Goal: Task Accomplishment & Management: Manage account settings

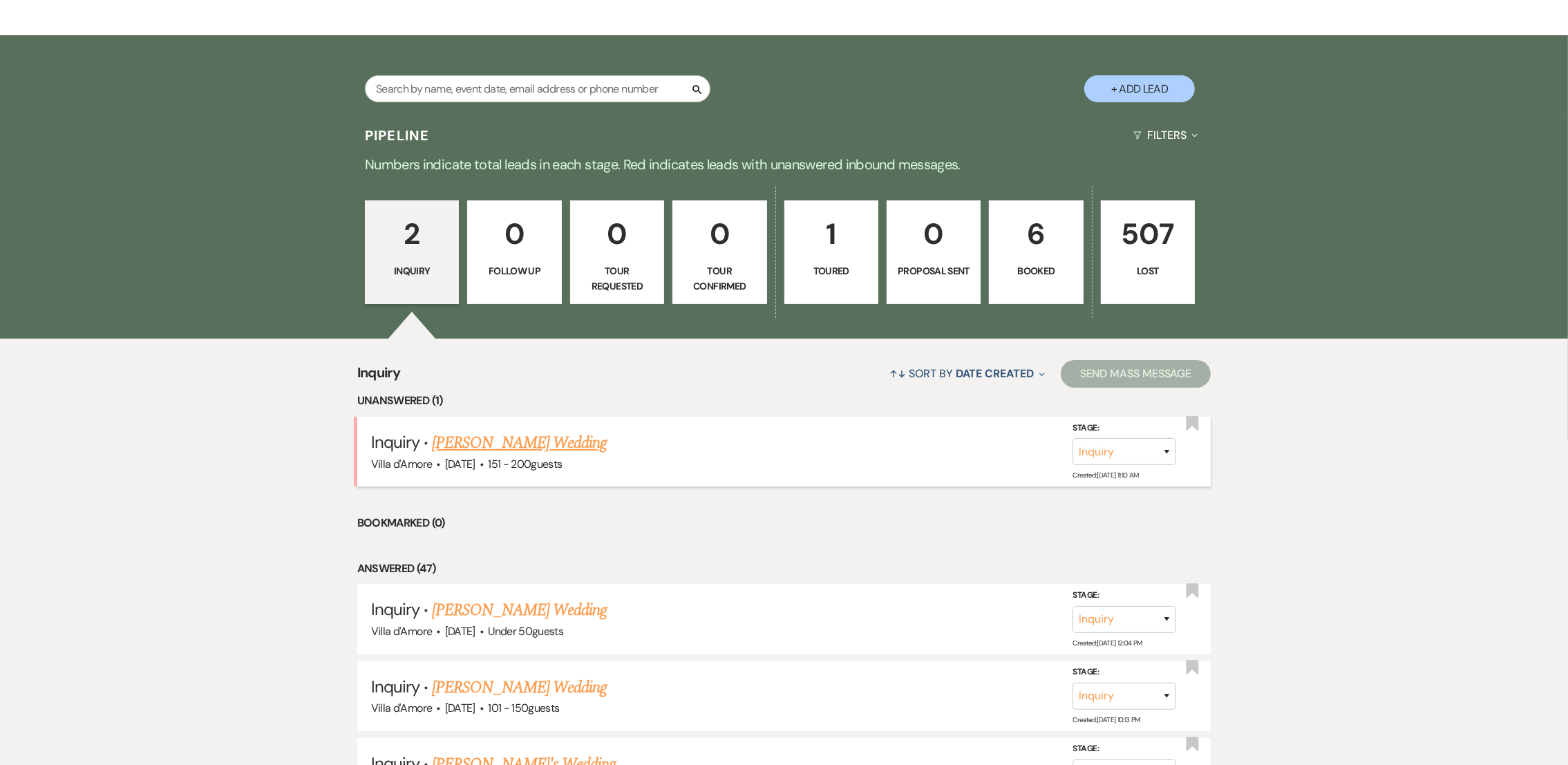
drag, startPoint x: 0, startPoint y: 0, endPoint x: 483, endPoint y: 445, distance: 656.7
click at [483, 445] on link "[PERSON_NAME] Wedding" at bounding box center [520, 443] width 175 height 25
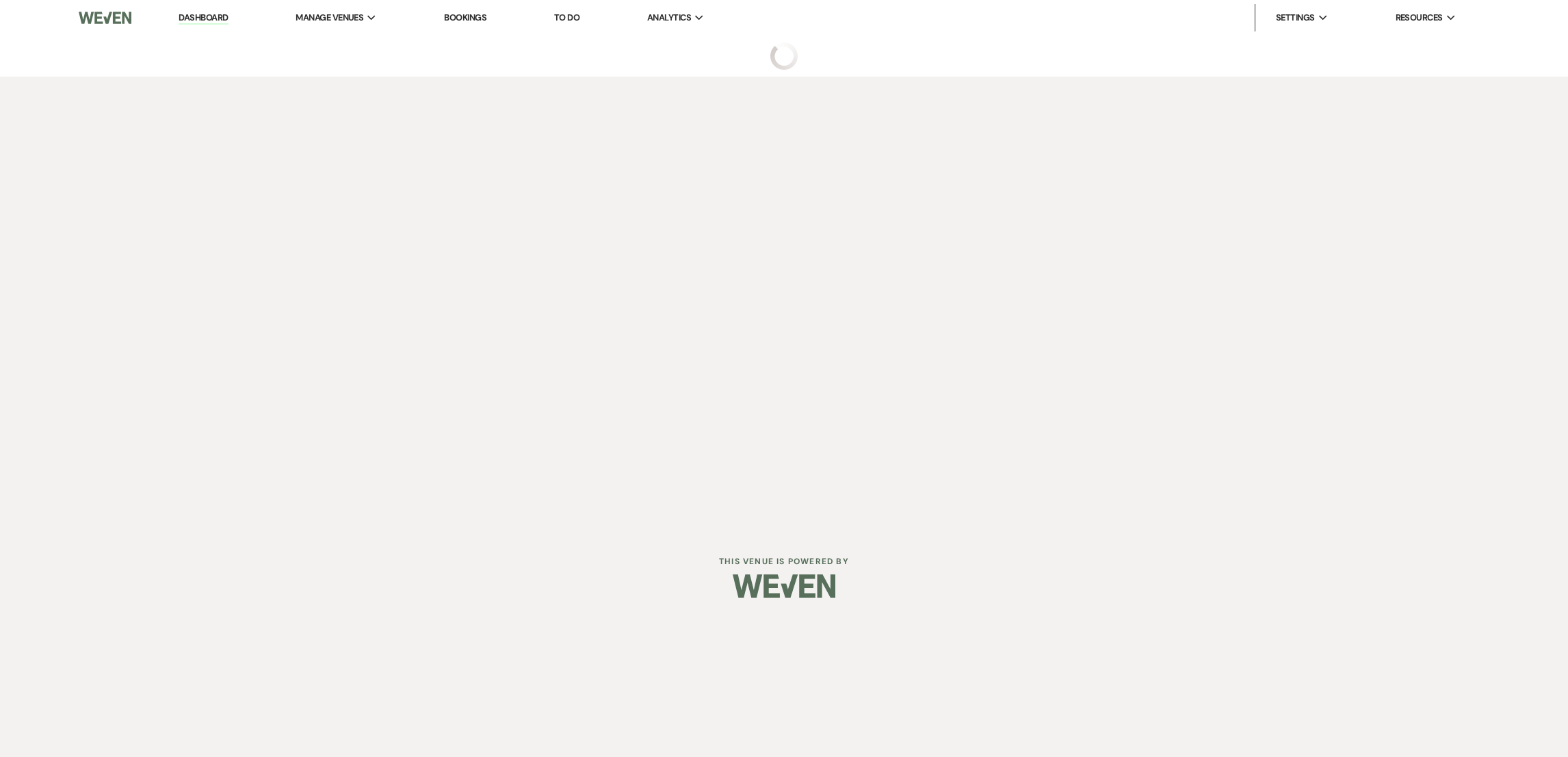
select select "8"
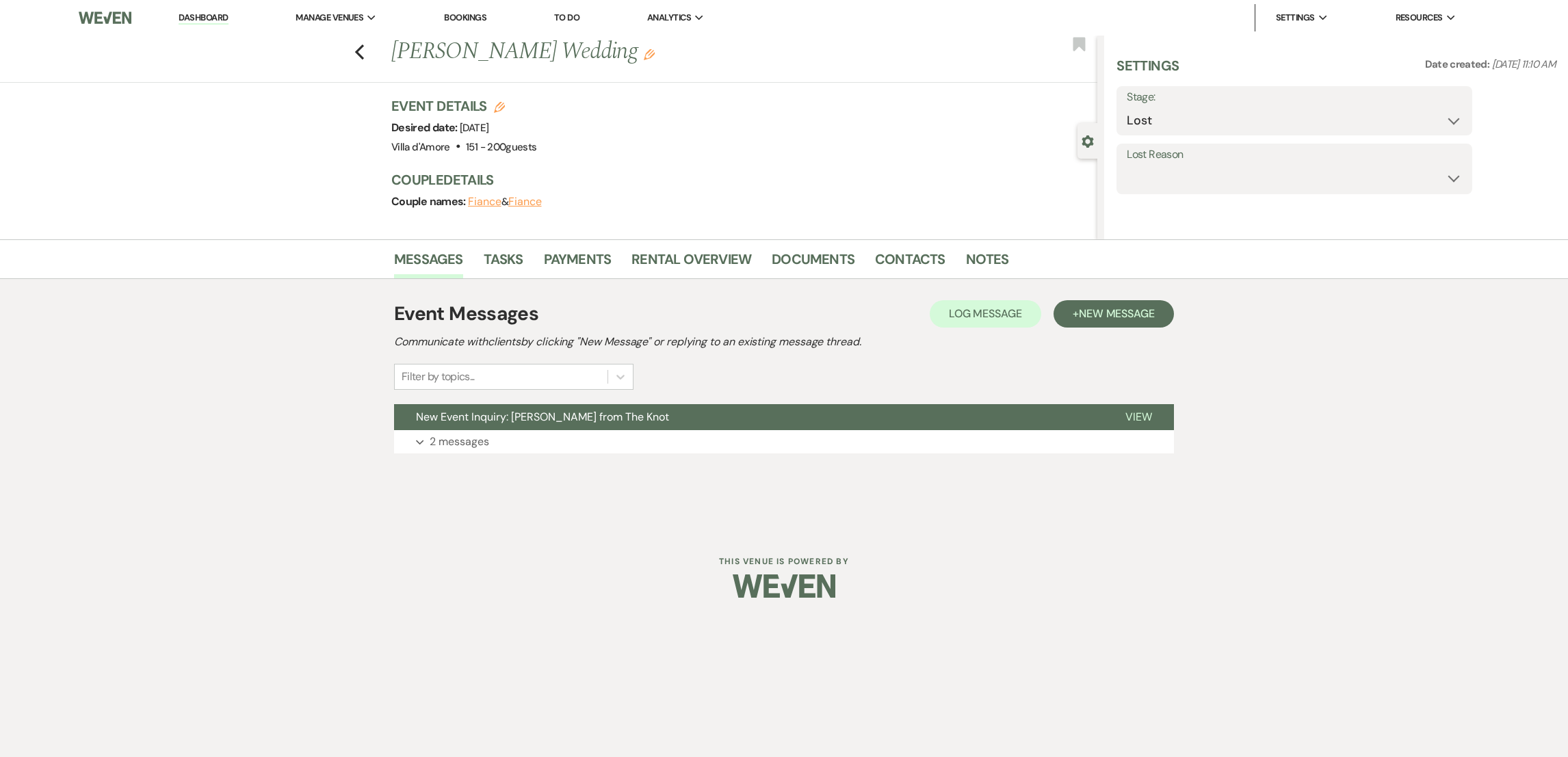
select select "2"
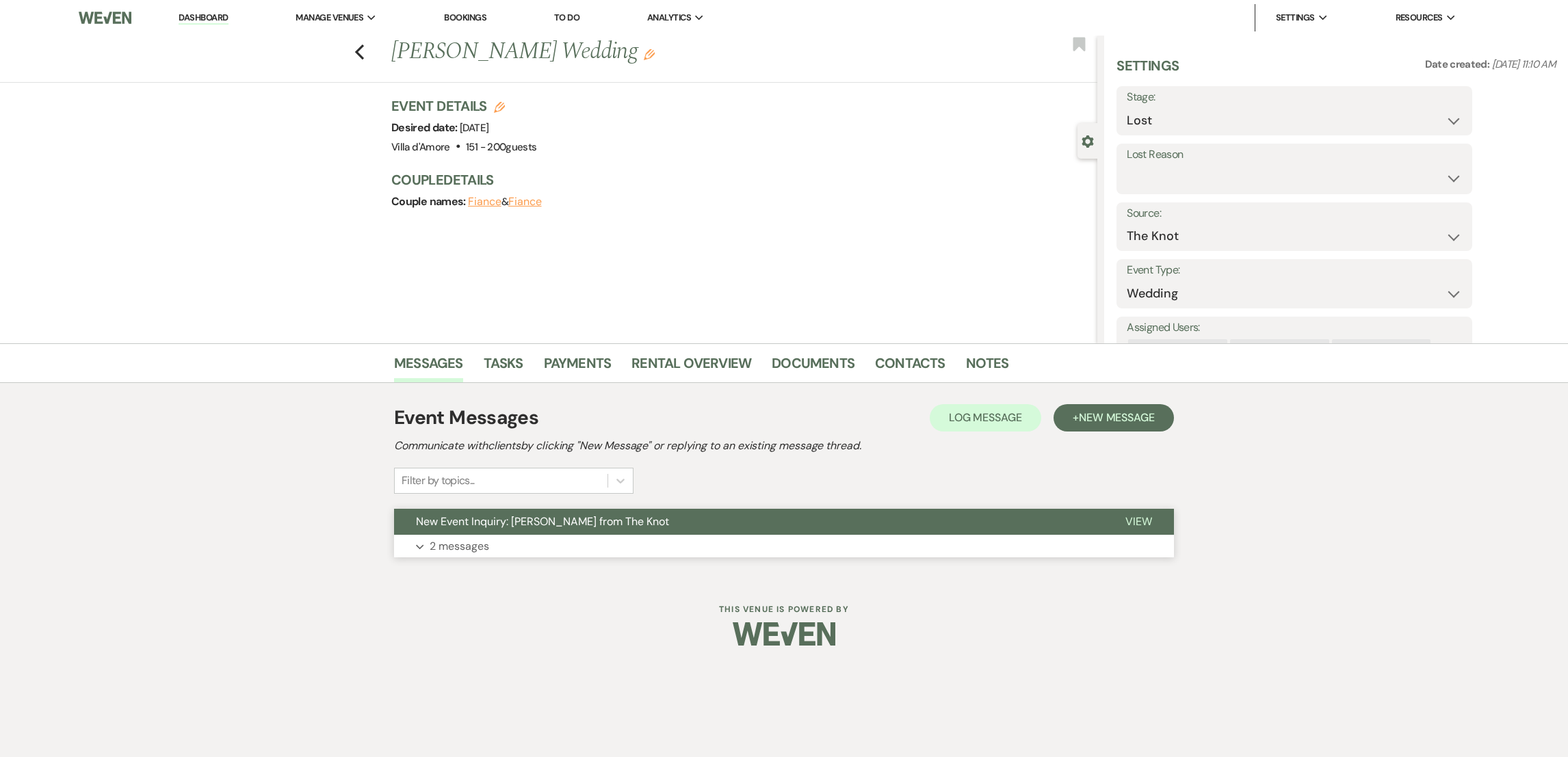
click at [474, 545] on p "2 messages" at bounding box center [459, 546] width 59 height 18
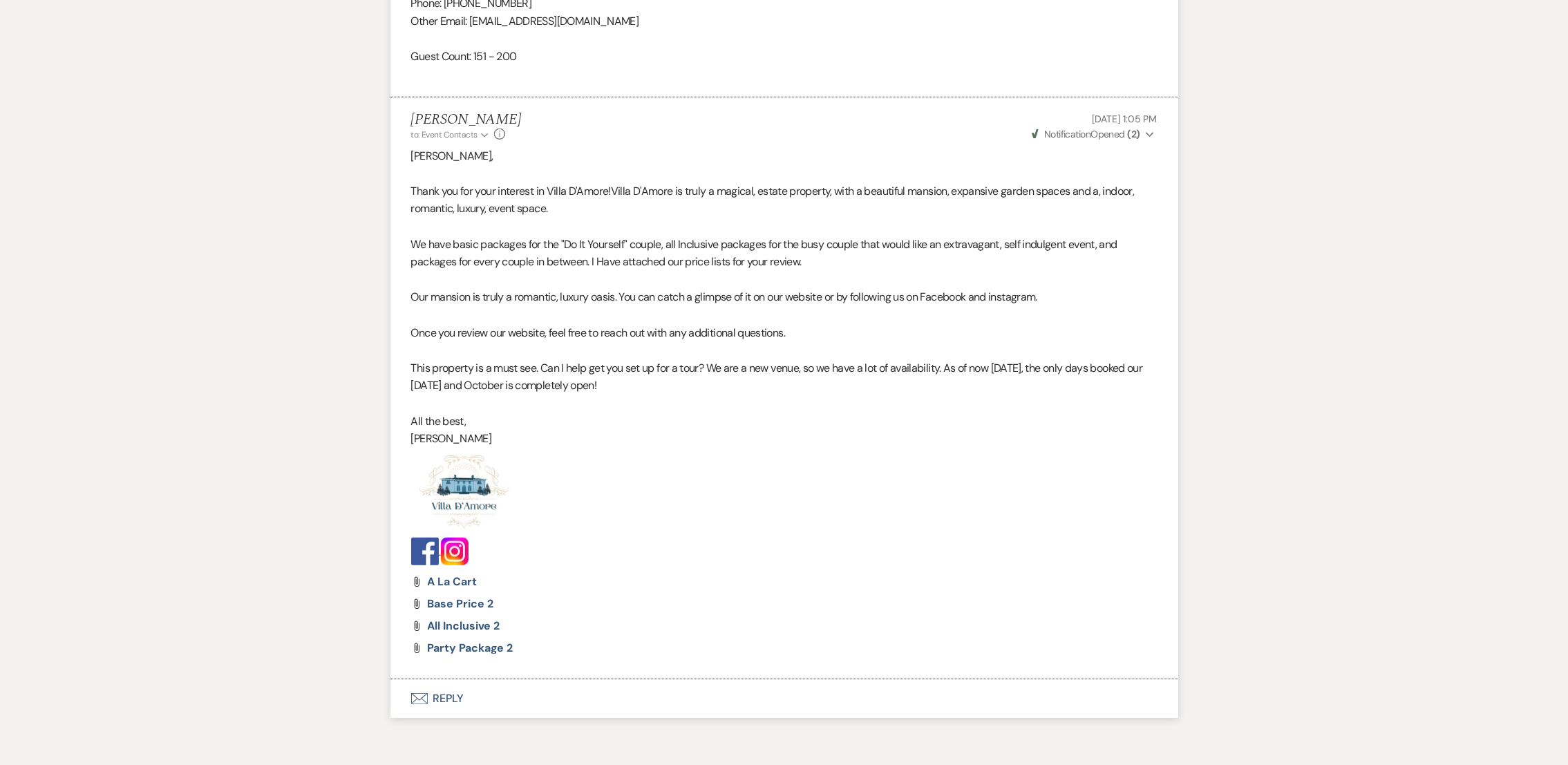
scroll to position [1234, 0]
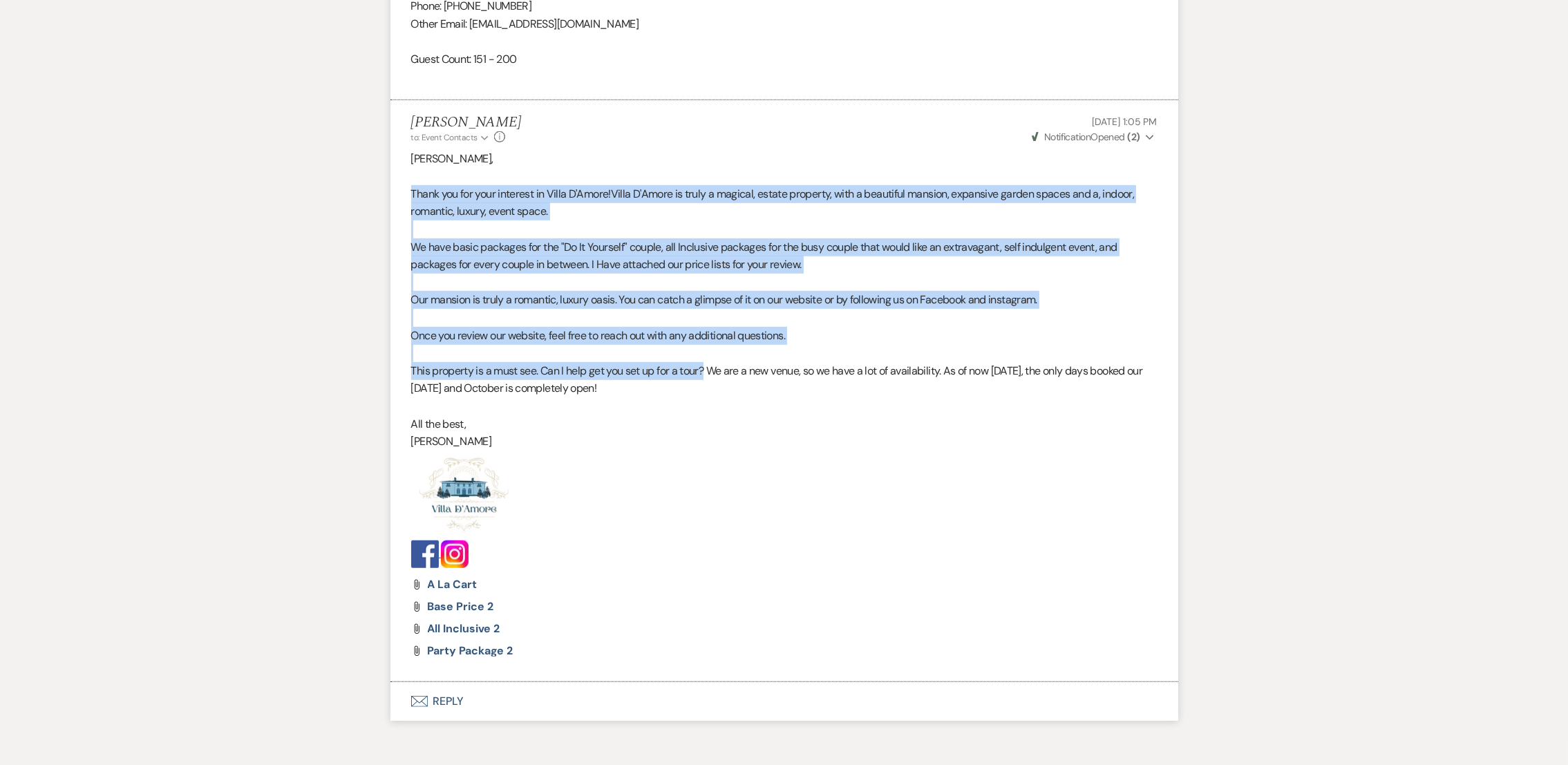
drag, startPoint x: 709, startPoint y: 371, endPoint x: 379, endPoint y: 190, distance: 376.4
copy div "Thank you for your interest in Villa D'Amore! Villa D'Amore is truly a magical,…"
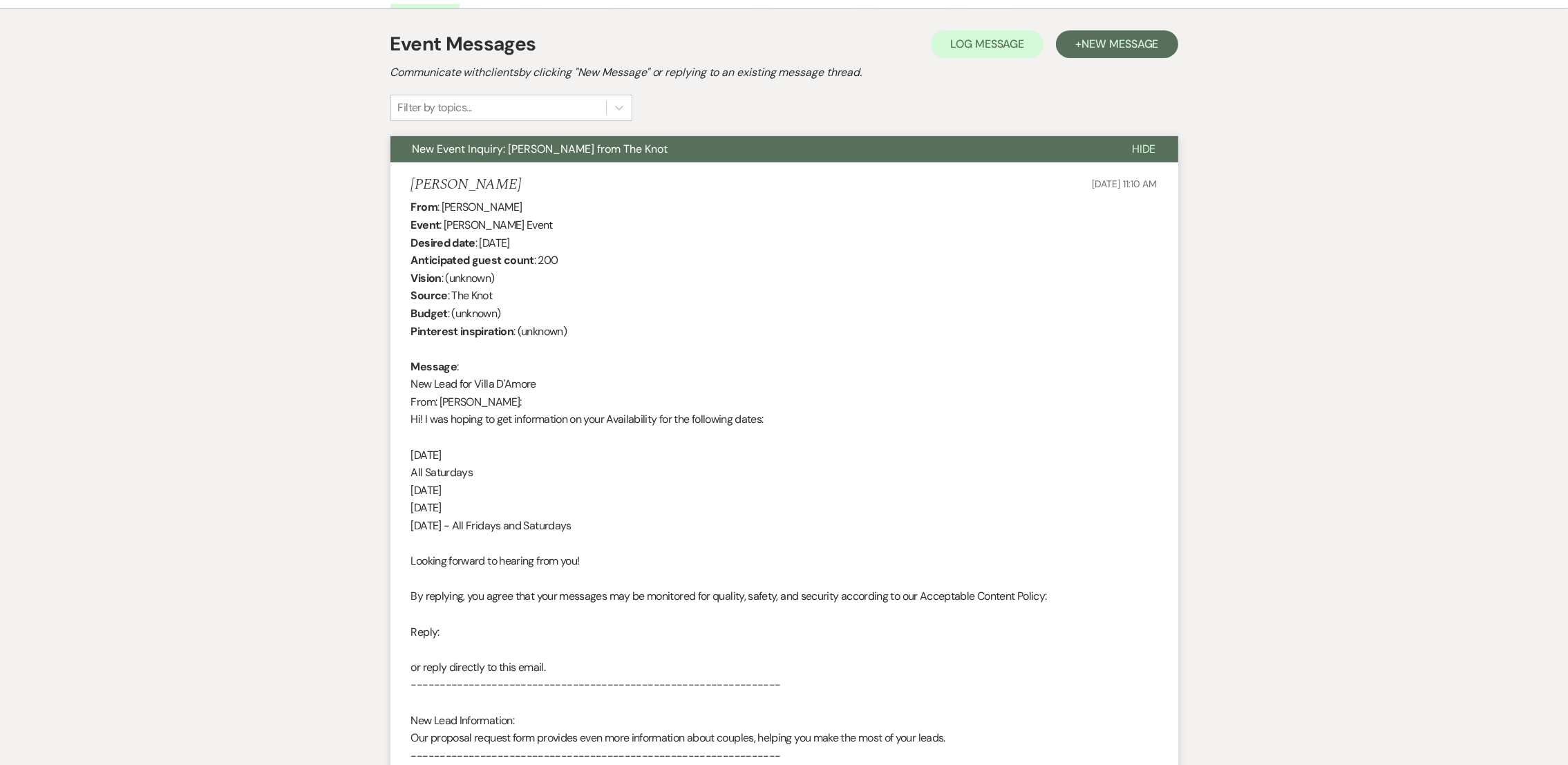
scroll to position [342, 0]
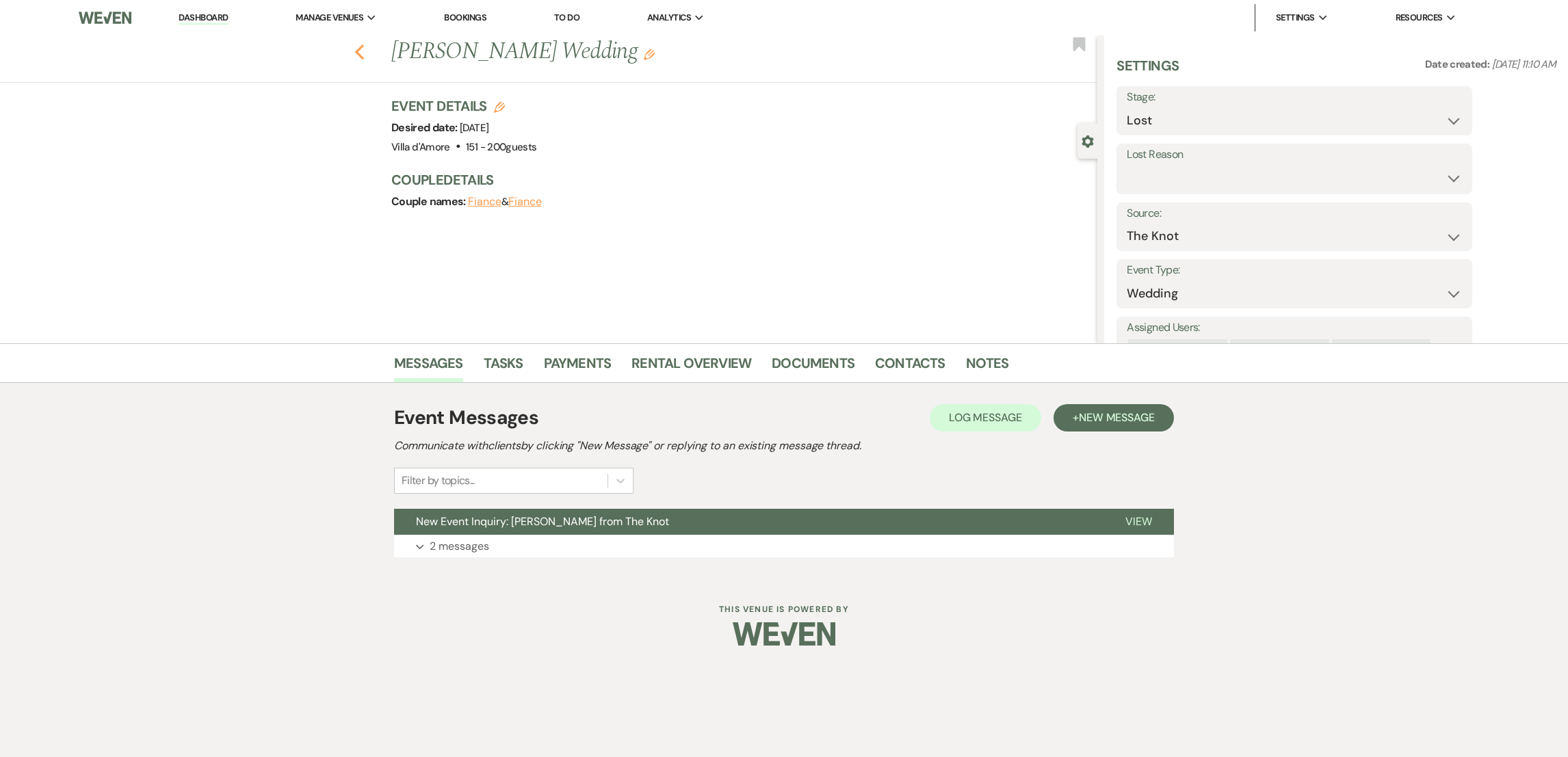
click at [359, 57] on icon "Previous" at bounding box center [359, 52] width 10 height 16
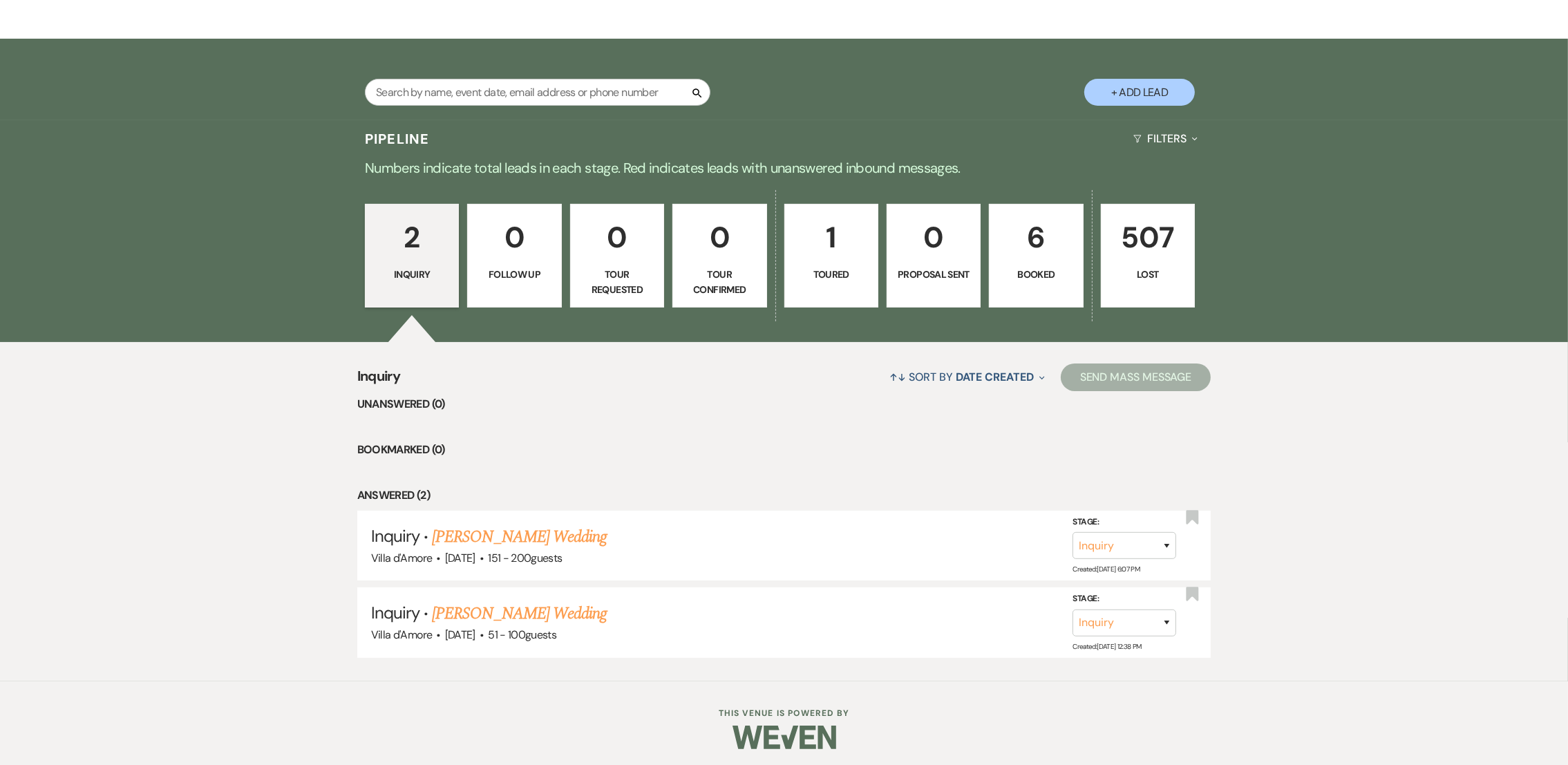
scroll to position [262, 0]
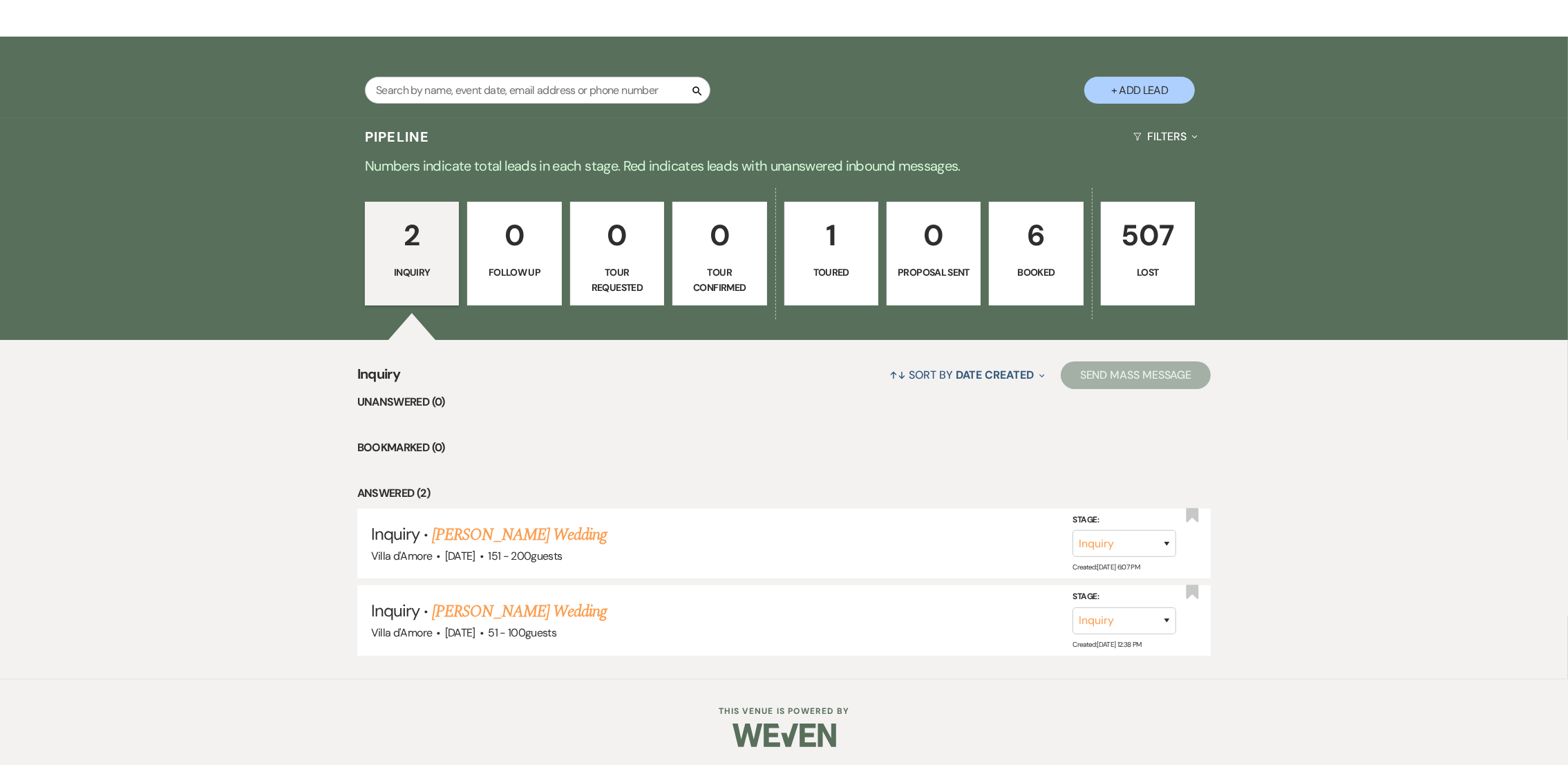
click at [1156, 261] on link "507 Lost" at bounding box center [1147, 253] width 94 height 104
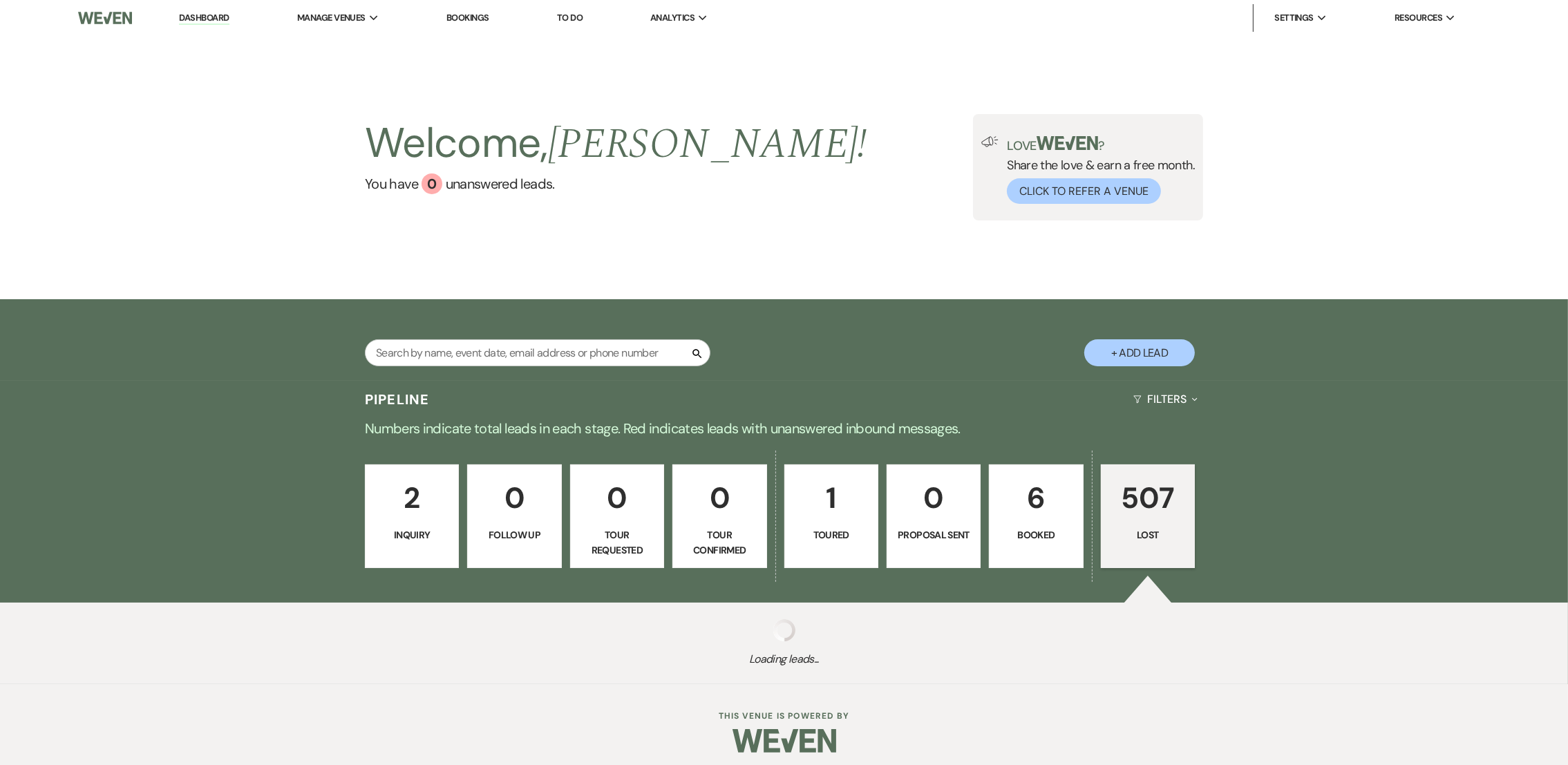
select select "8"
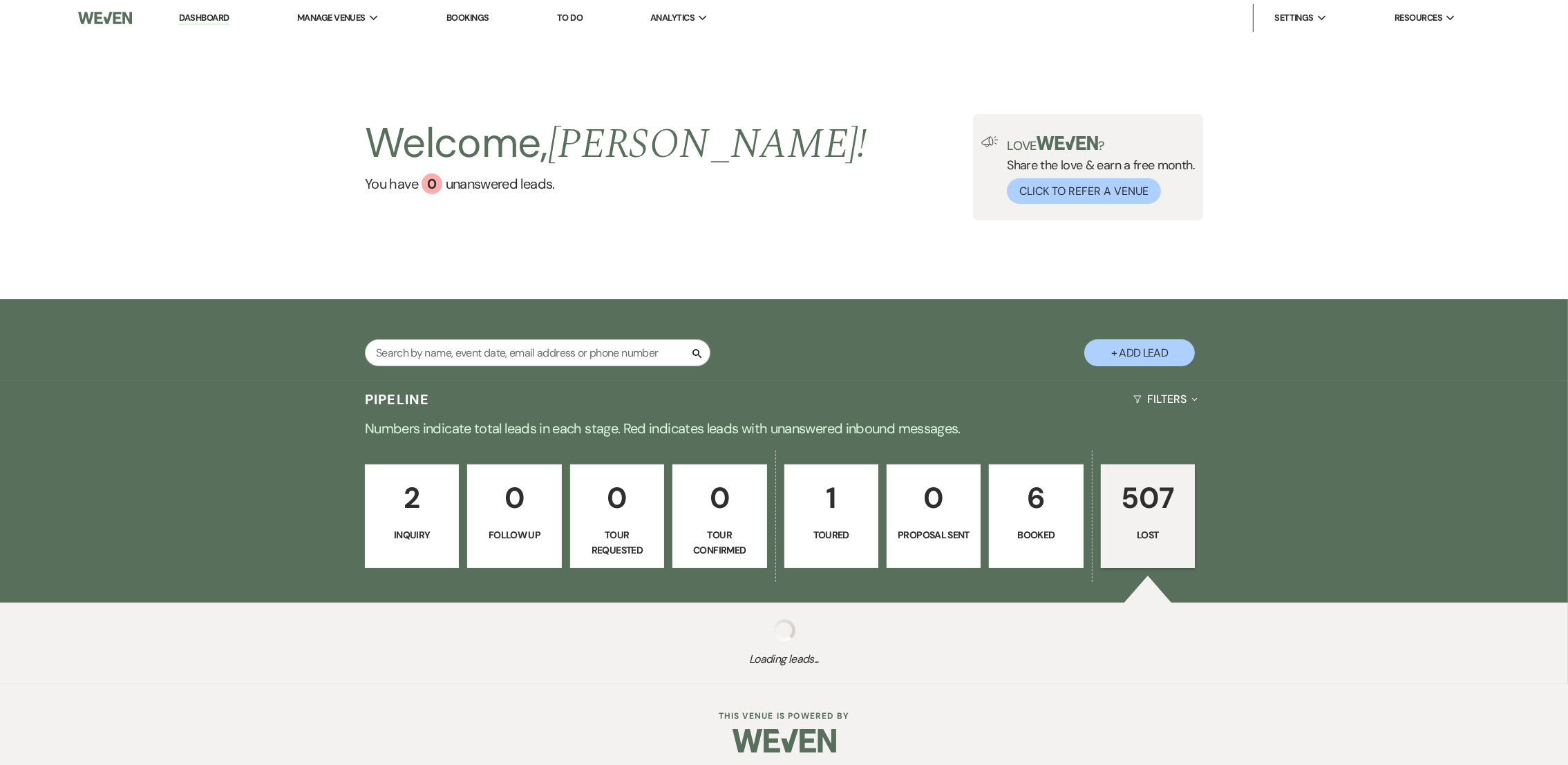
select select "8"
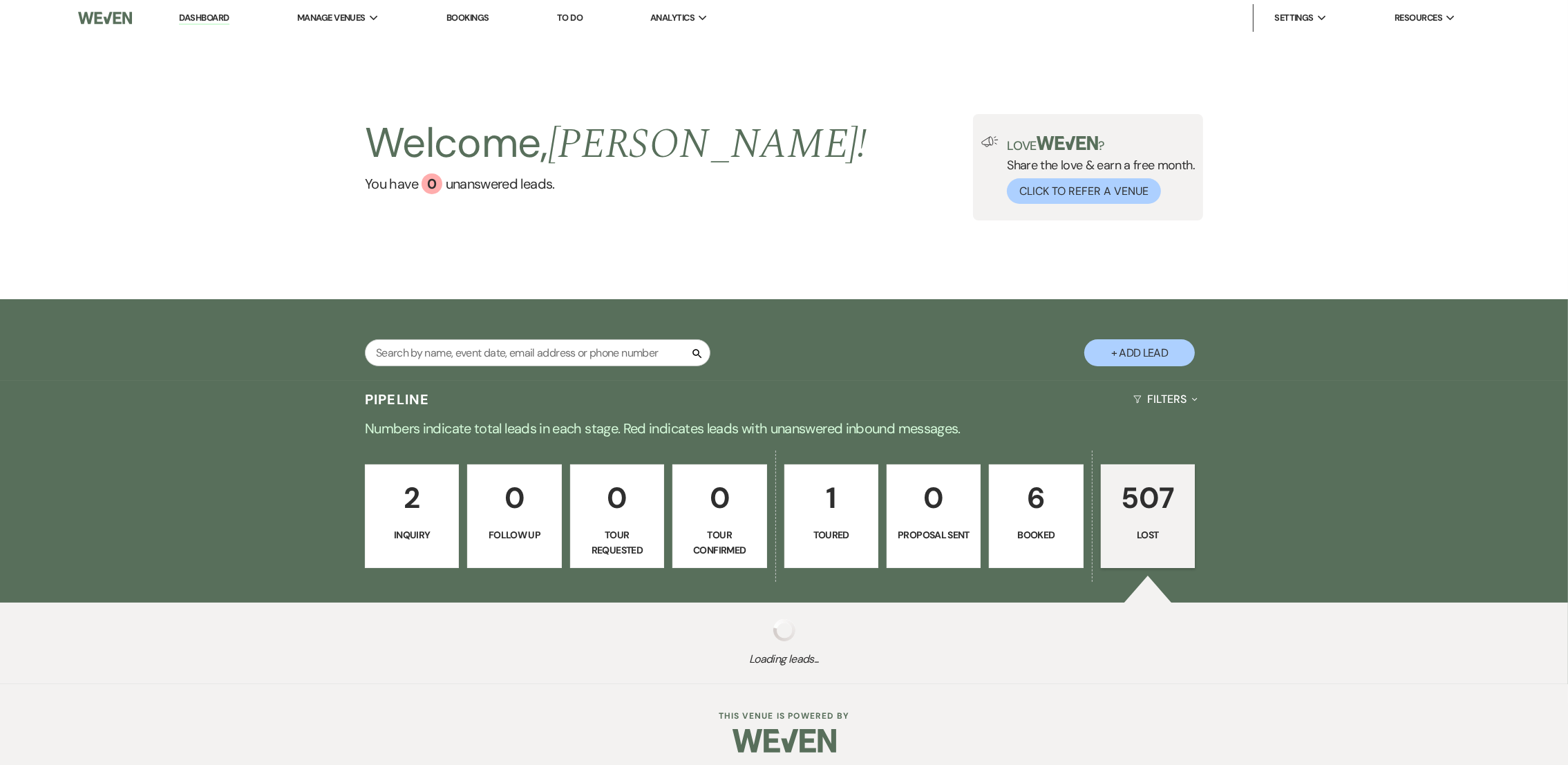
select select "8"
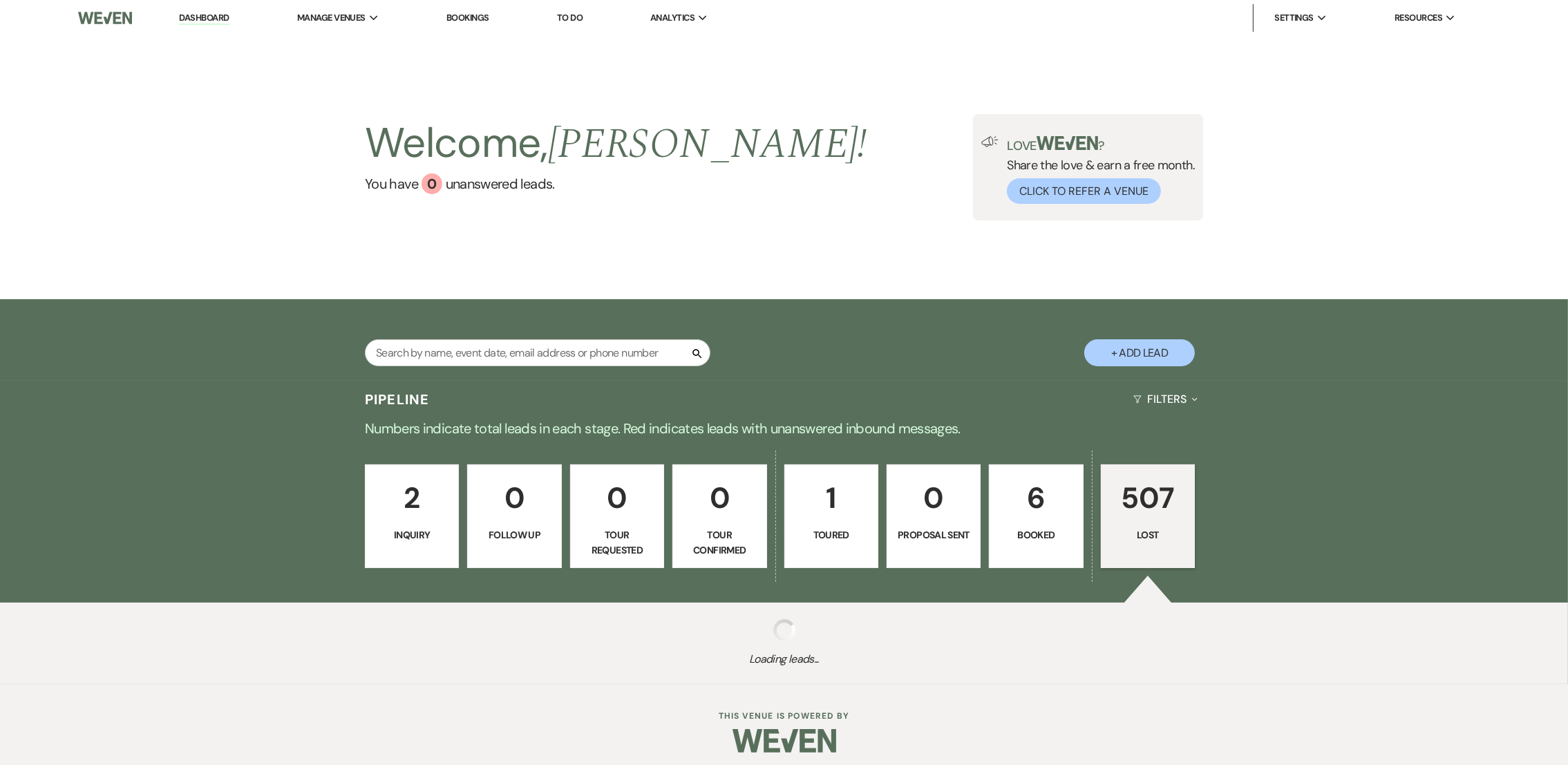
select select "8"
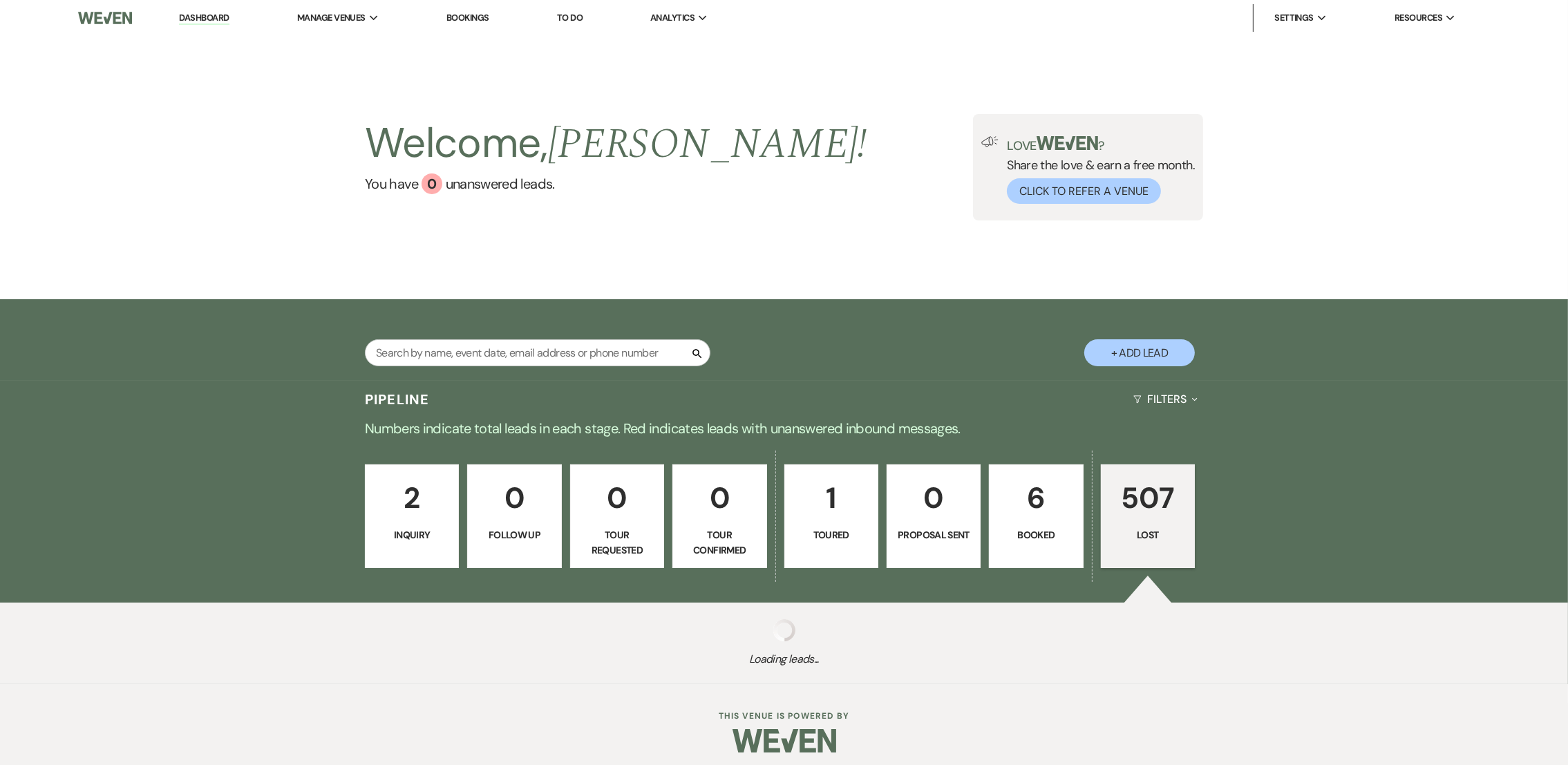
select select "8"
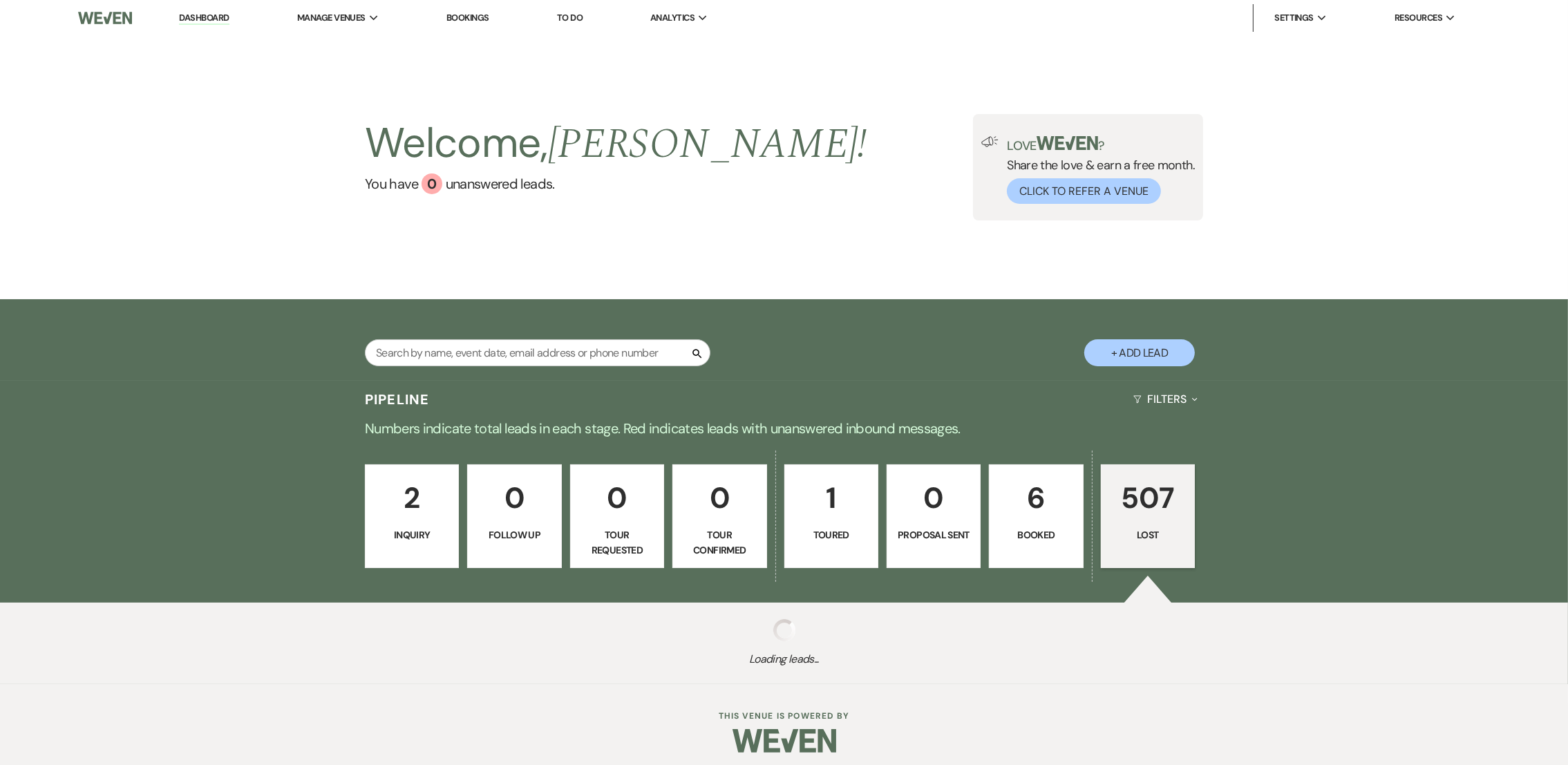
select select "8"
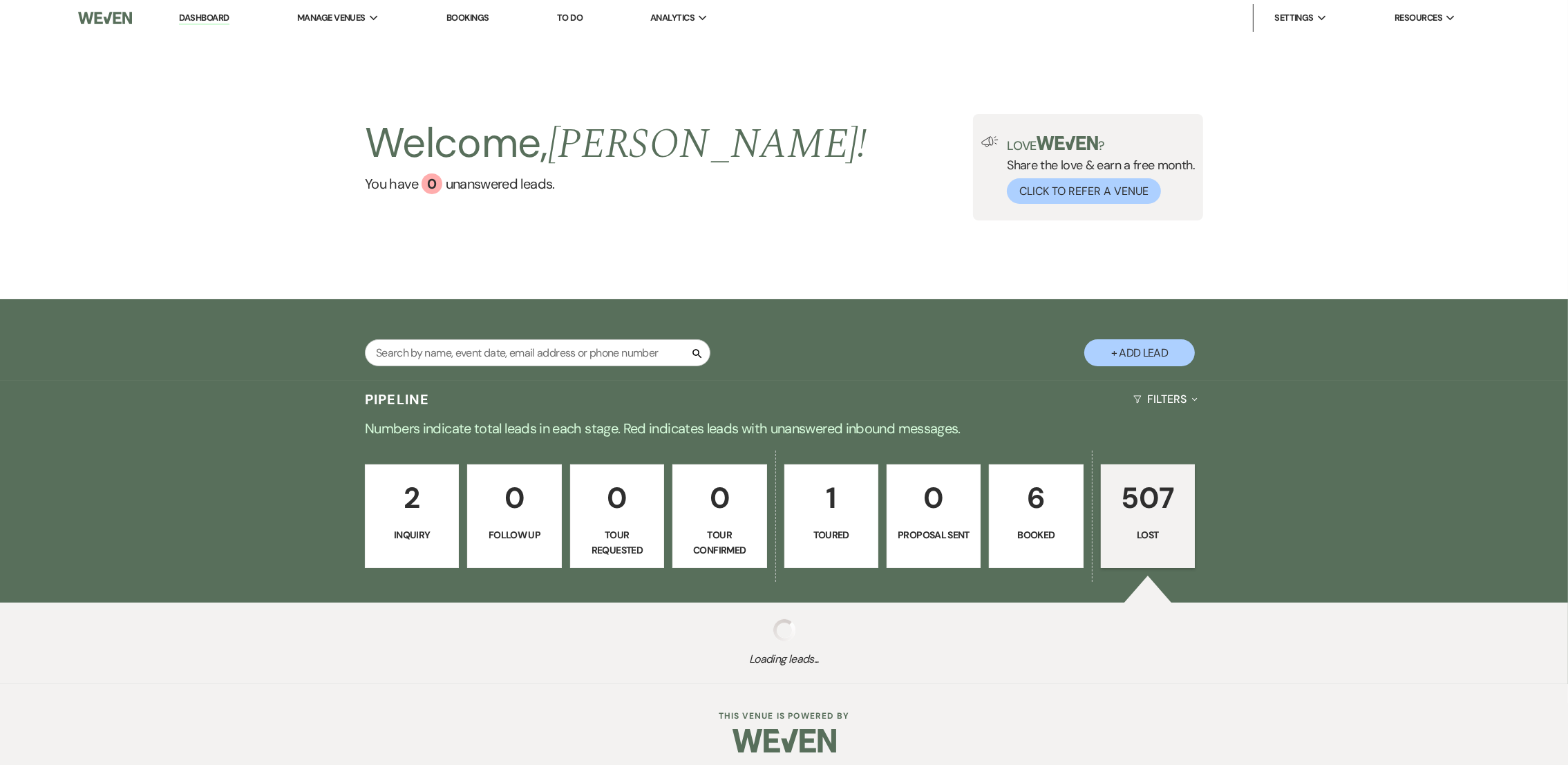
select select "8"
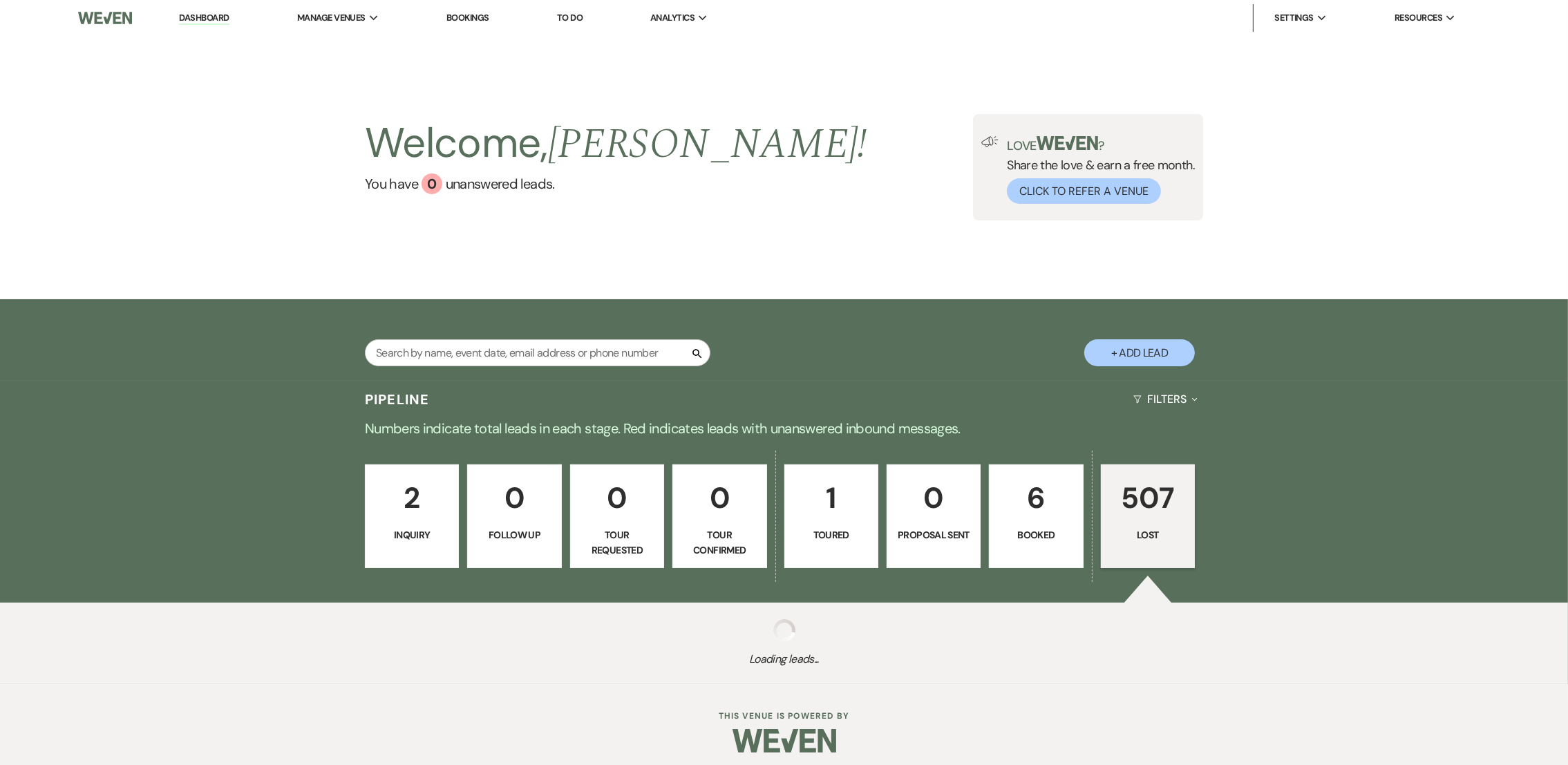
select select "8"
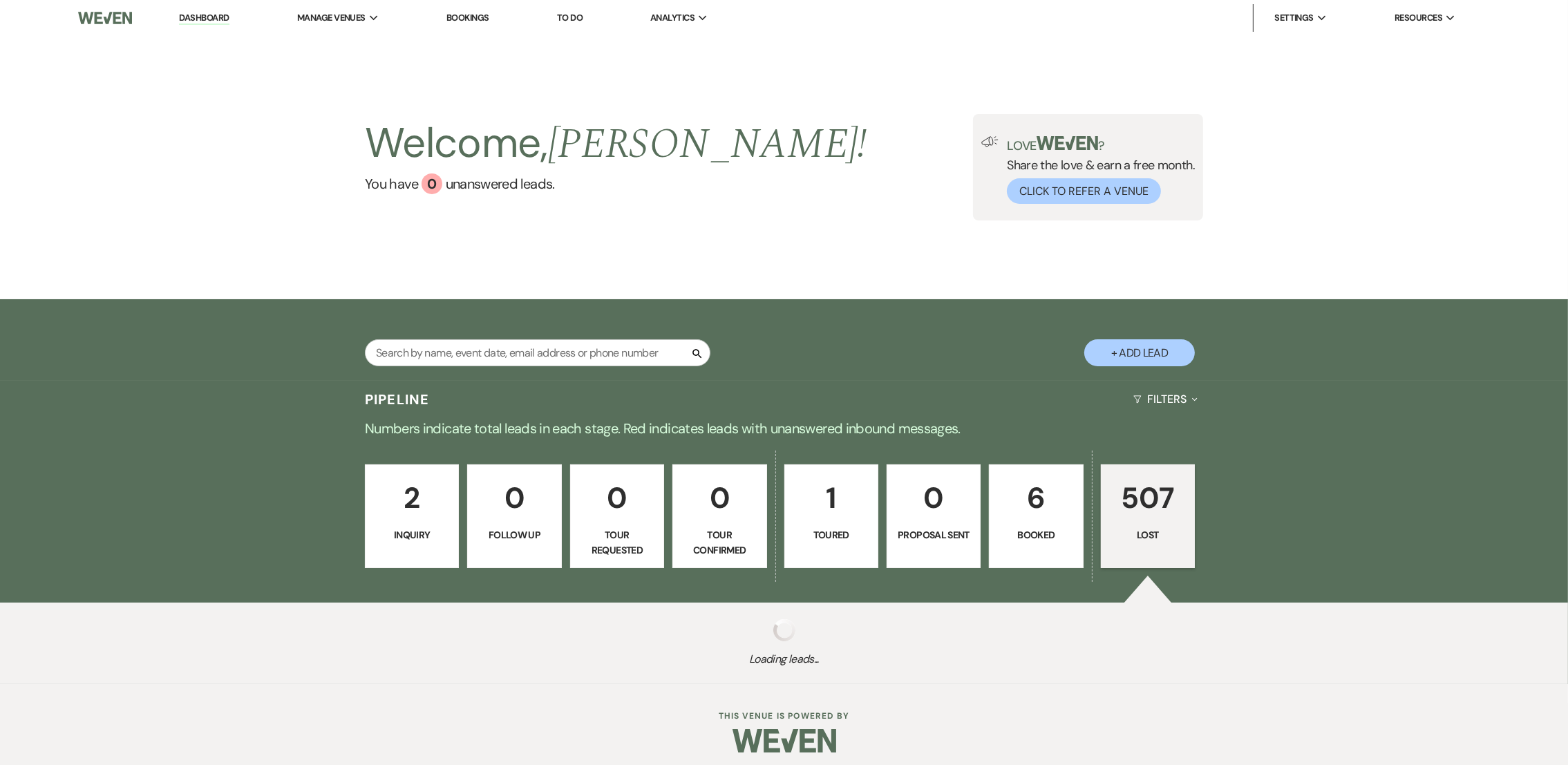
select select "8"
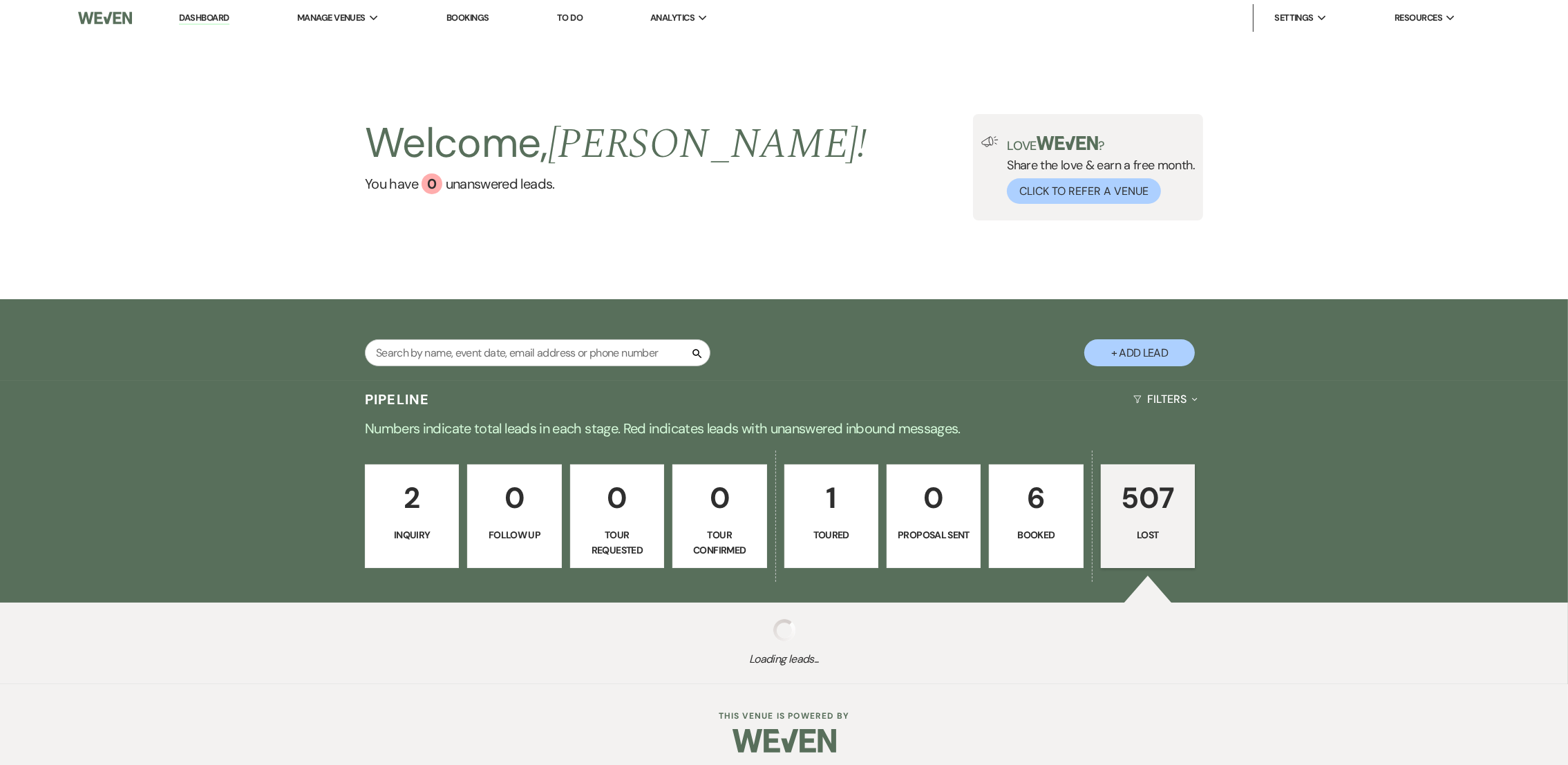
select select "8"
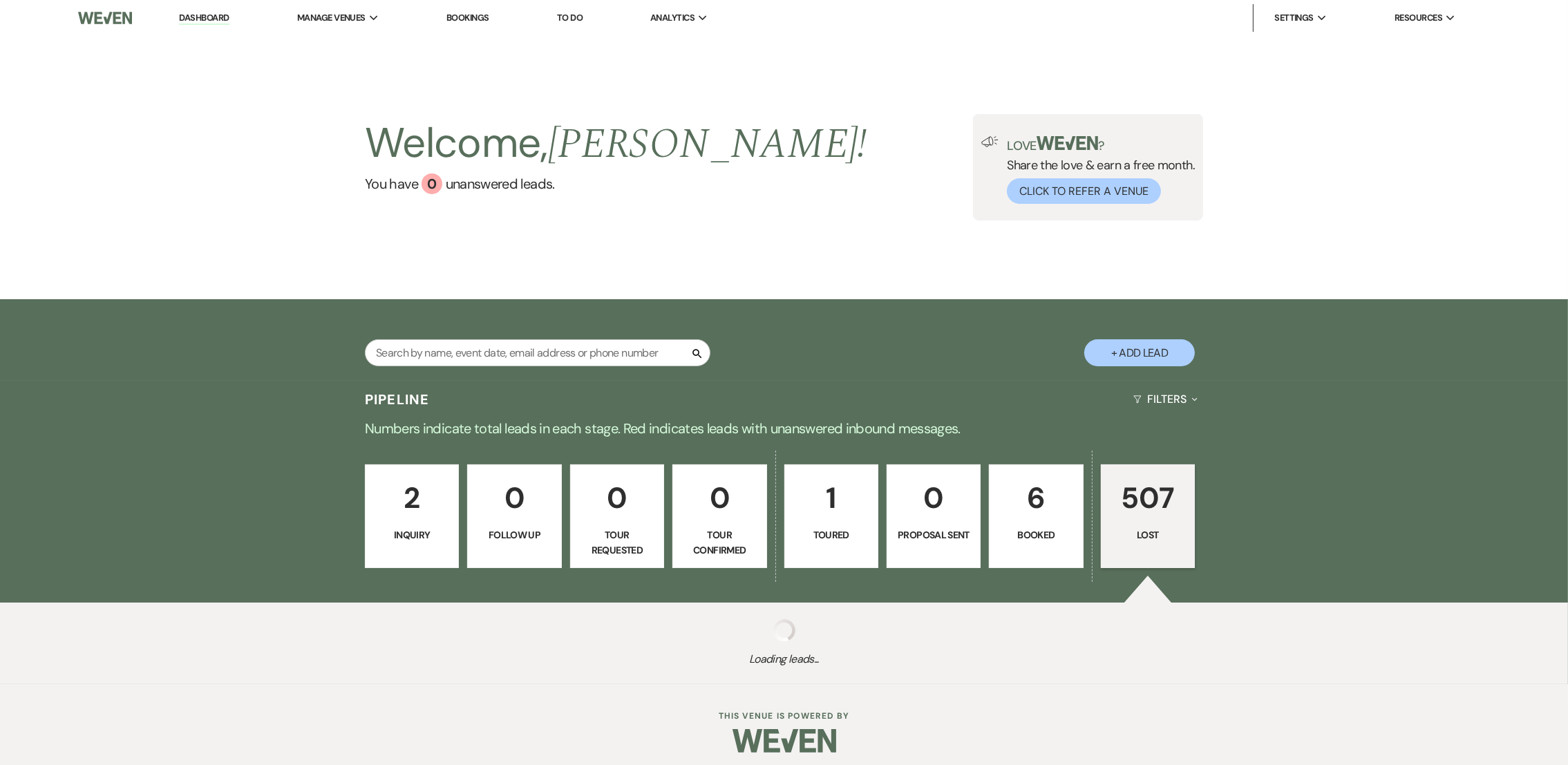
select select "8"
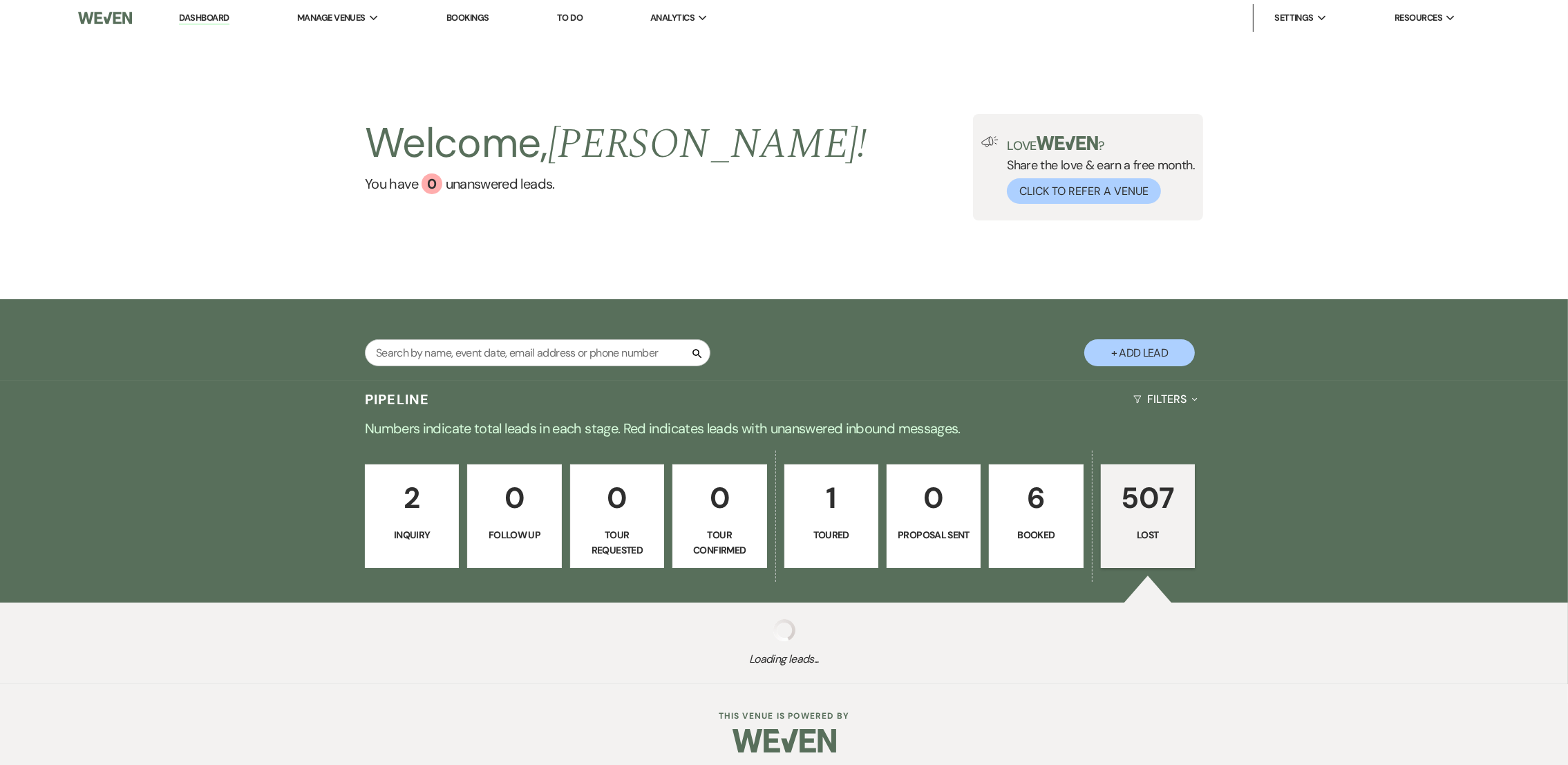
select select "8"
select select "5"
select select "8"
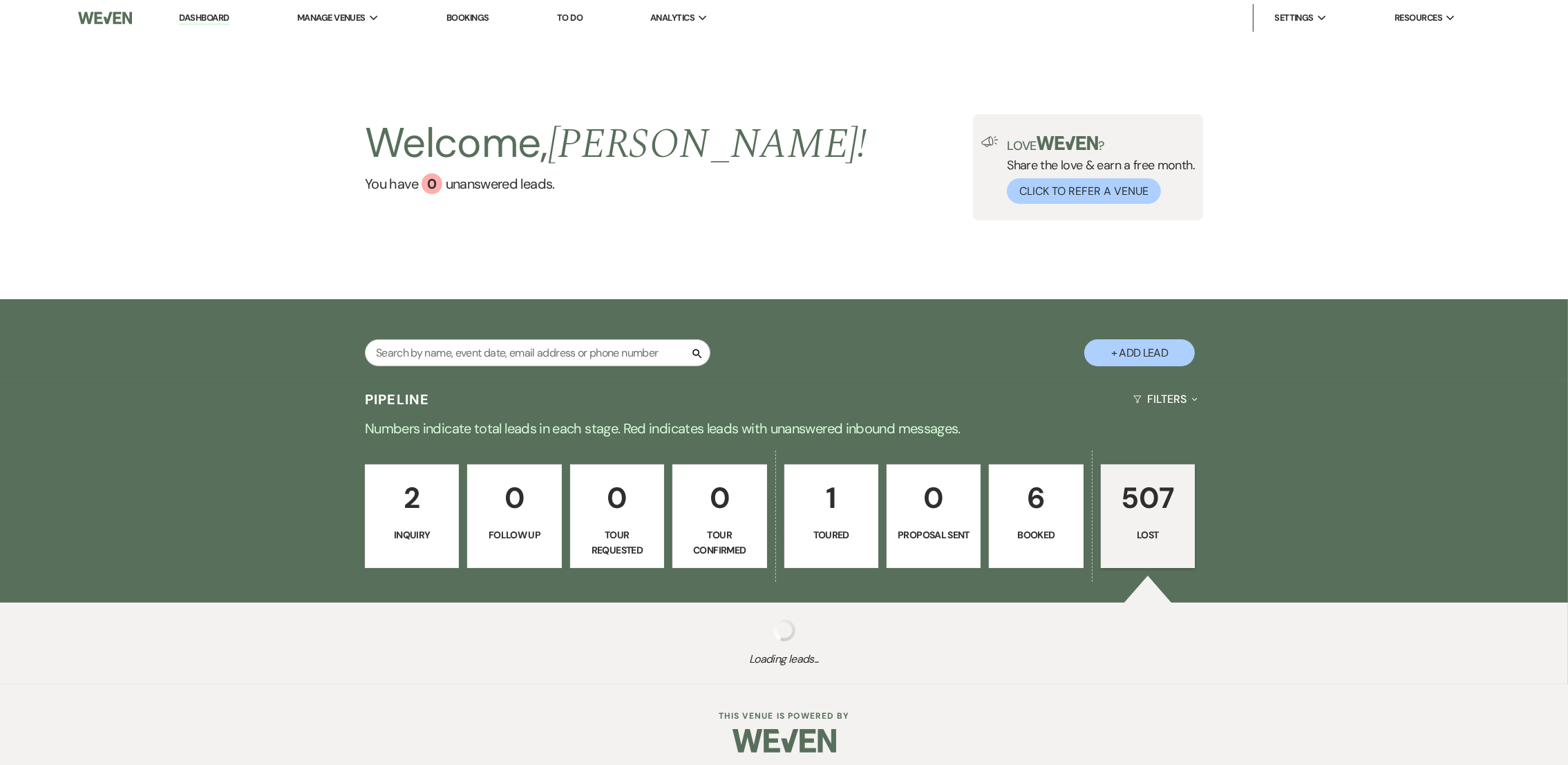
select select "8"
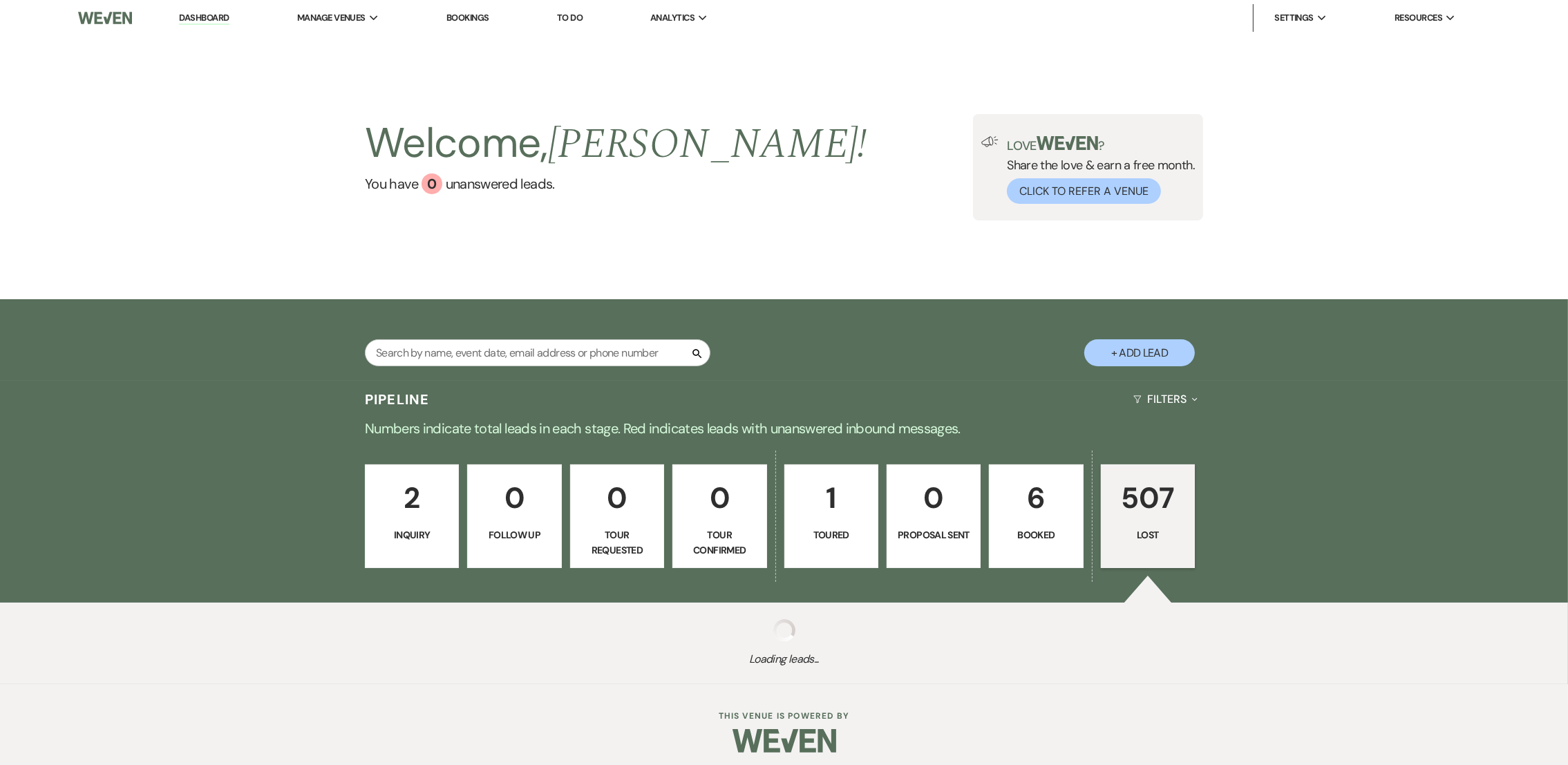
select select "8"
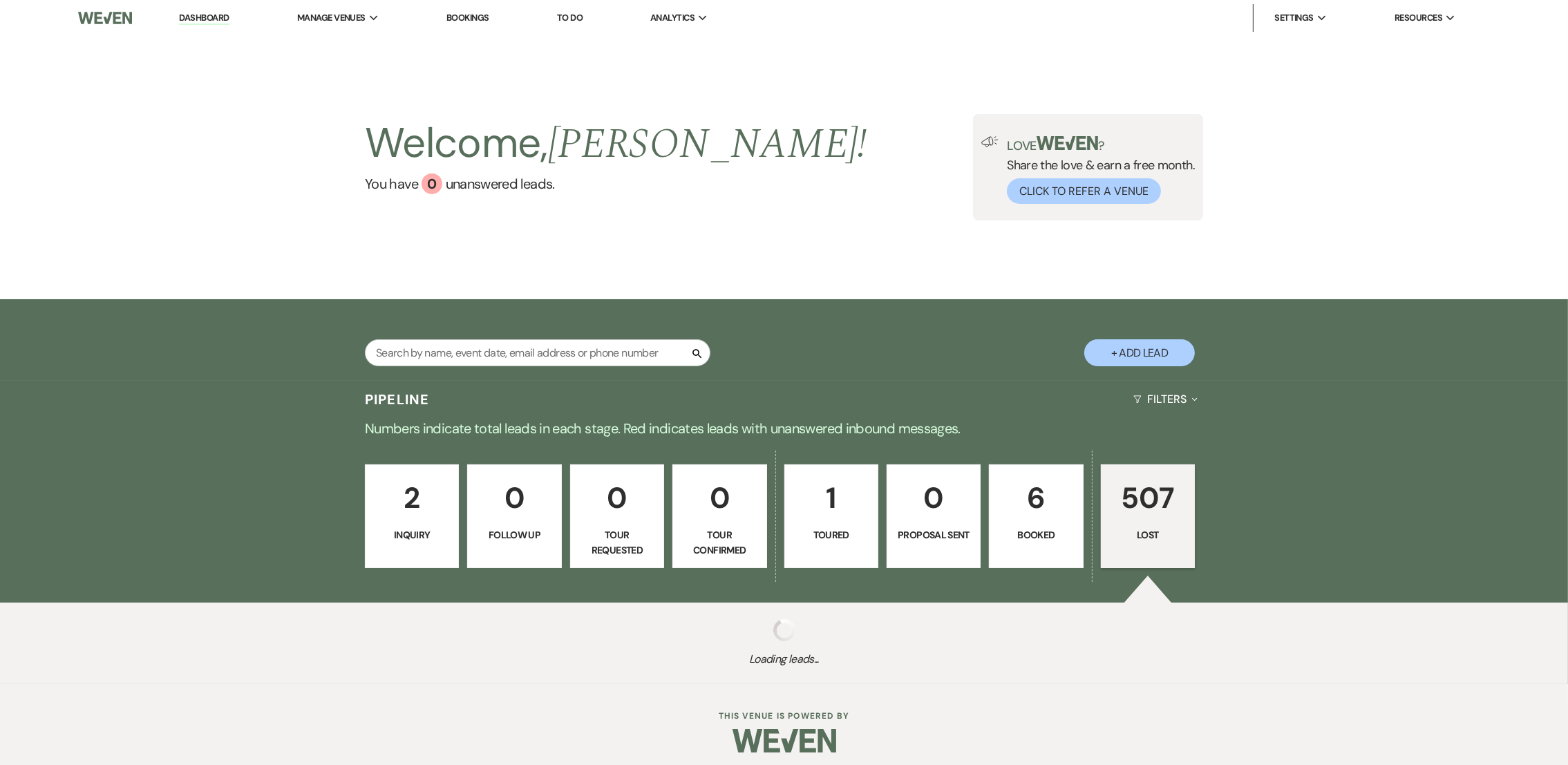
select select "8"
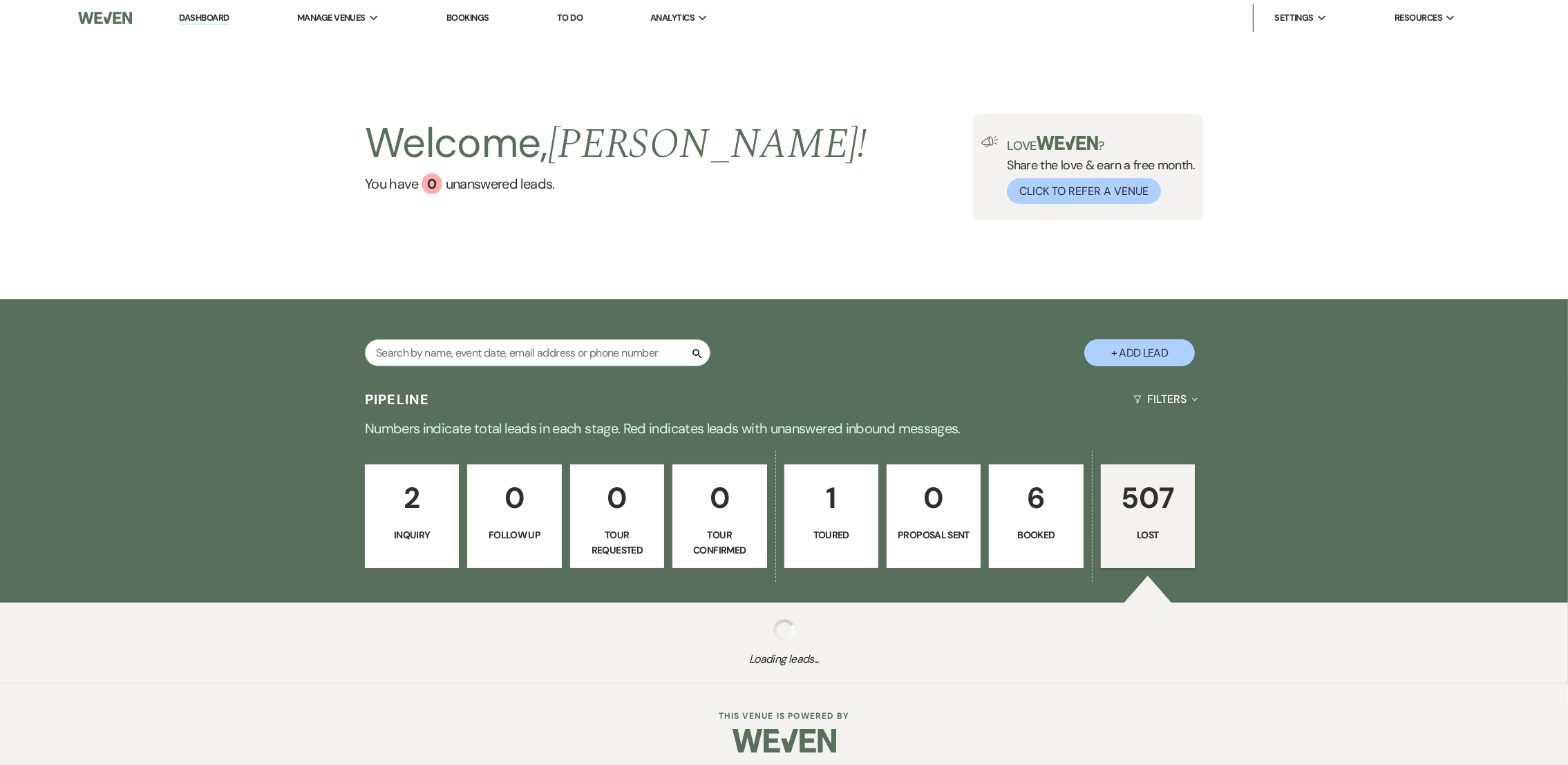
select select "8"
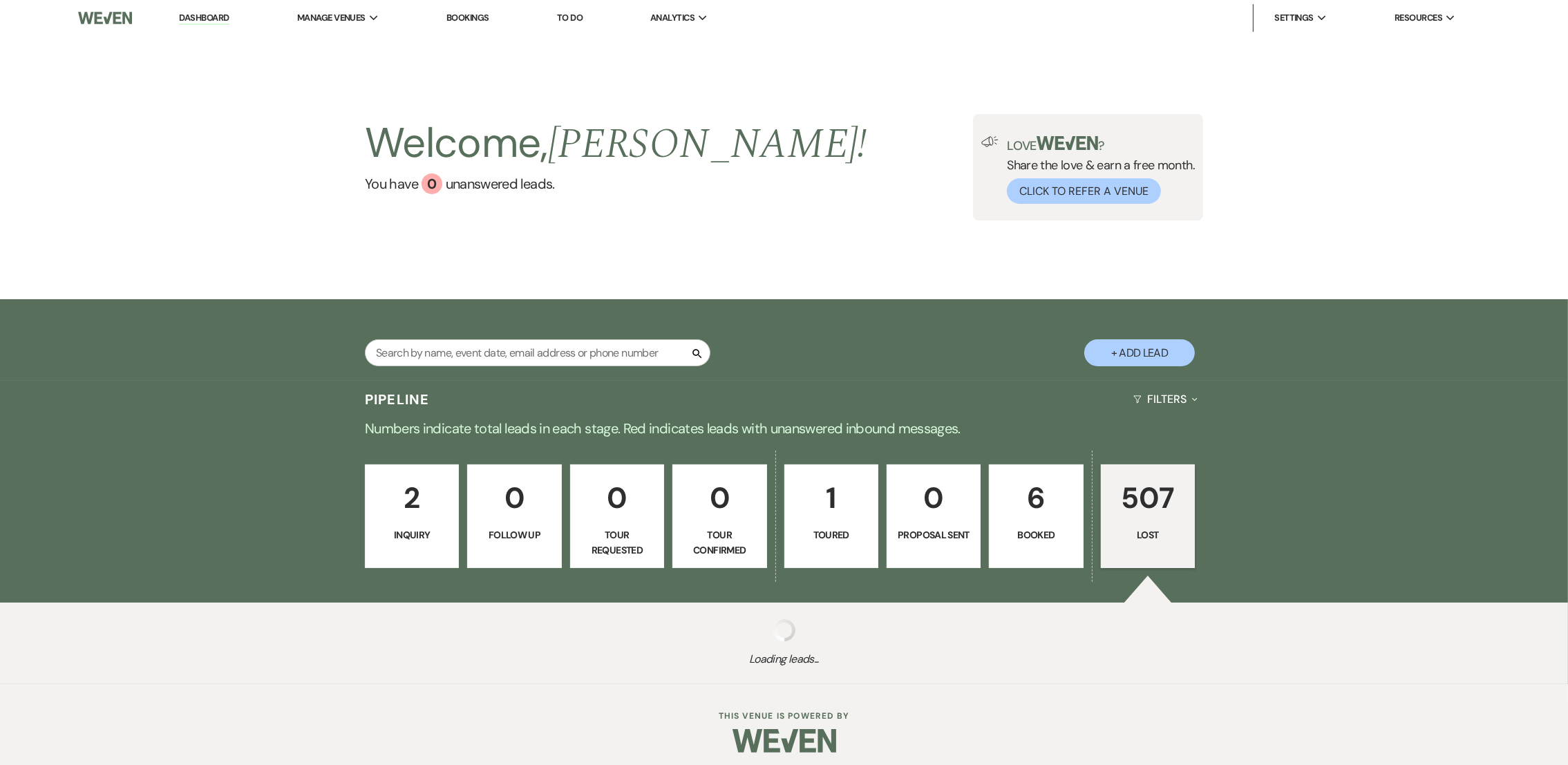
select select "8"
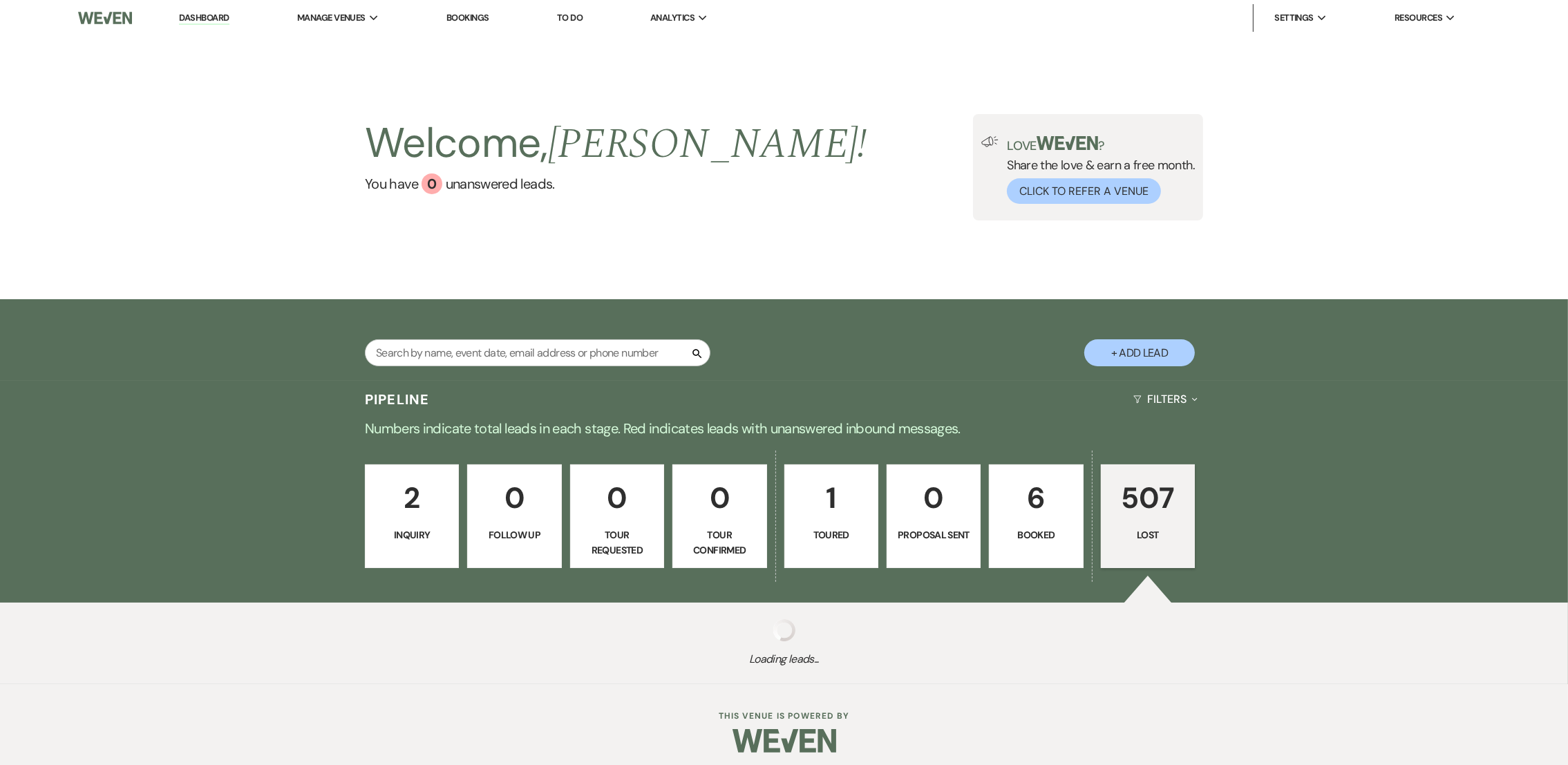
select select "8"
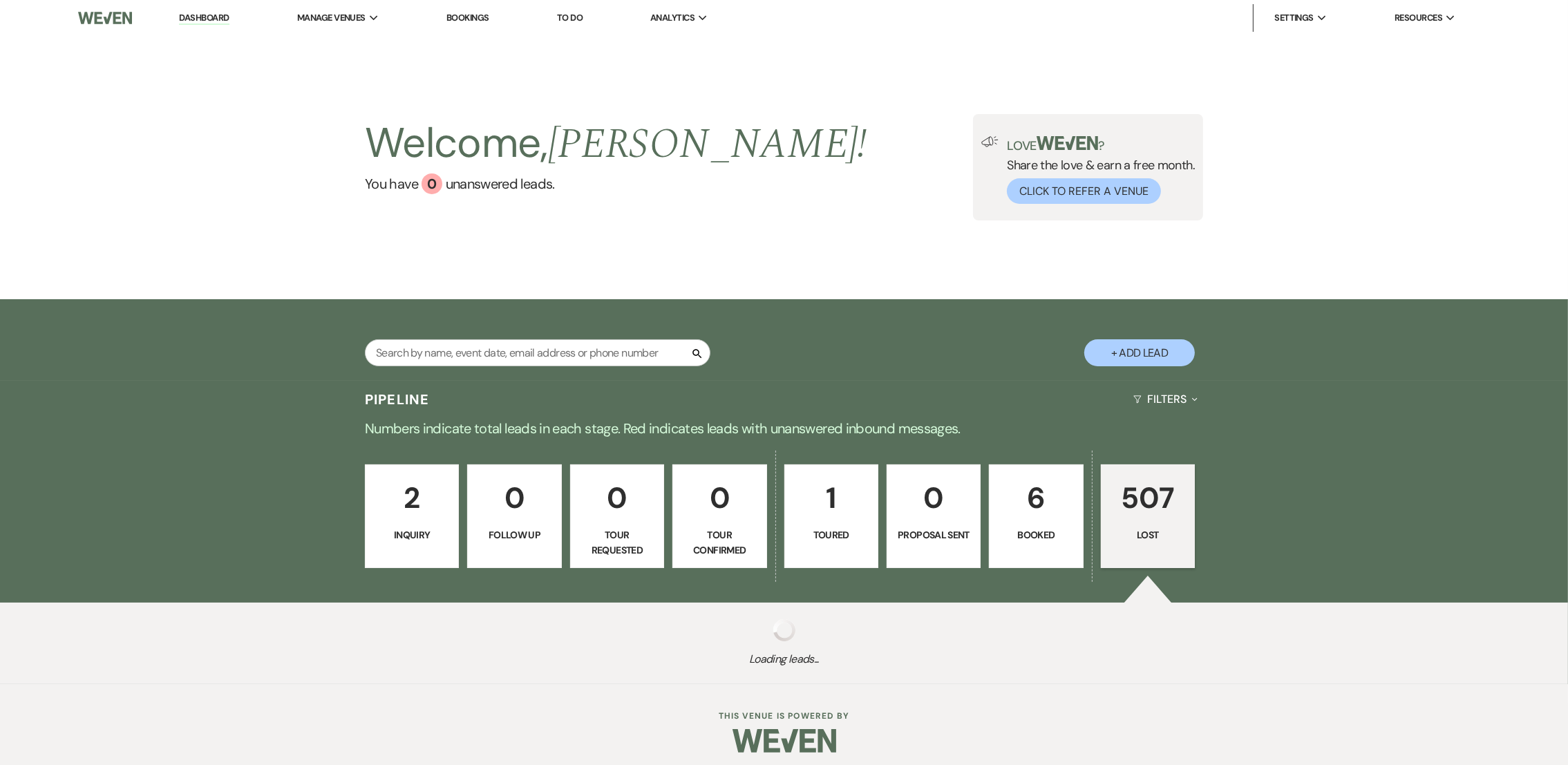
select select "8"
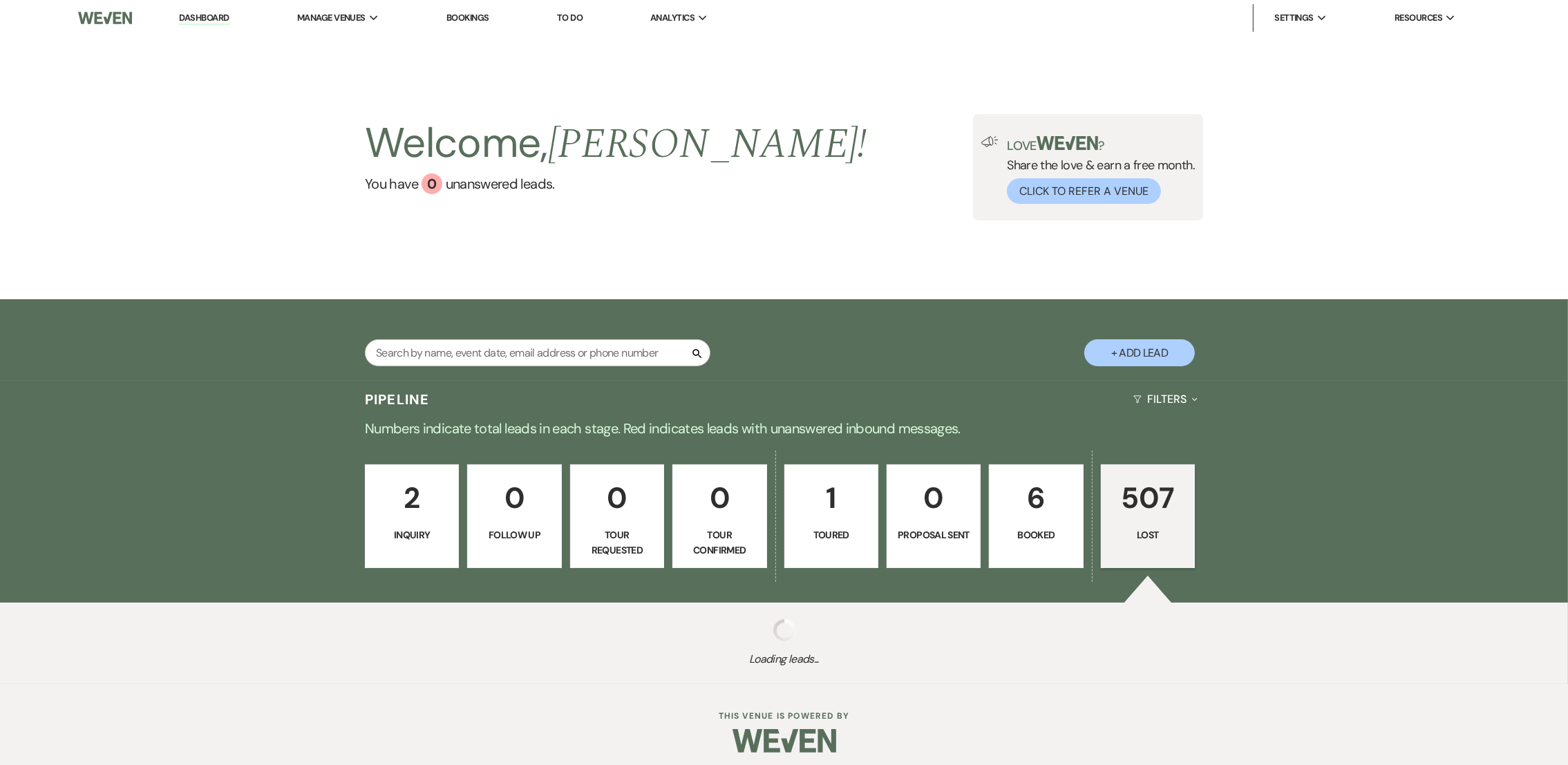
select select "8"
select select "11"
select select "8"
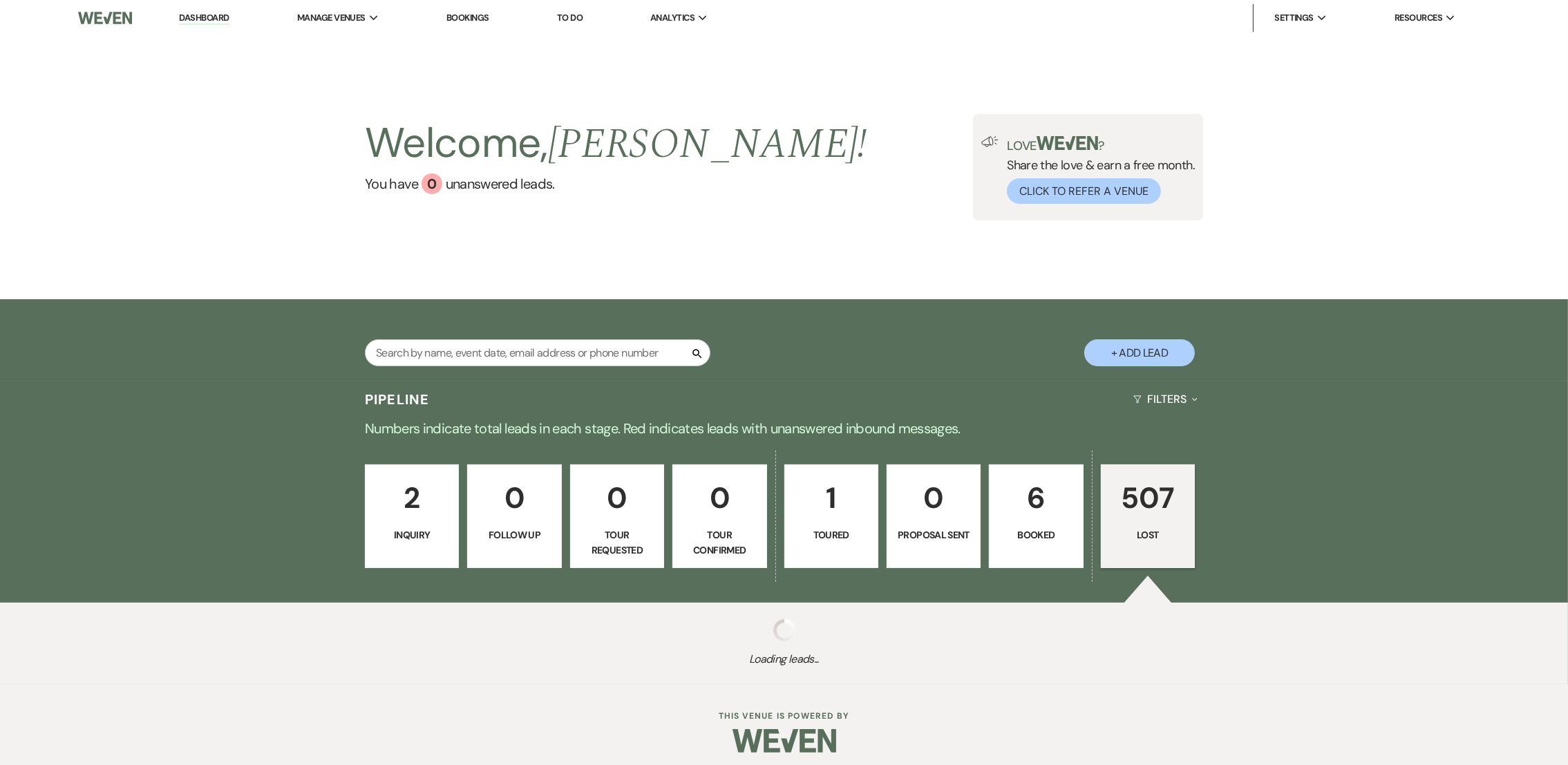
select select "8"
select select "6"
select select "8"
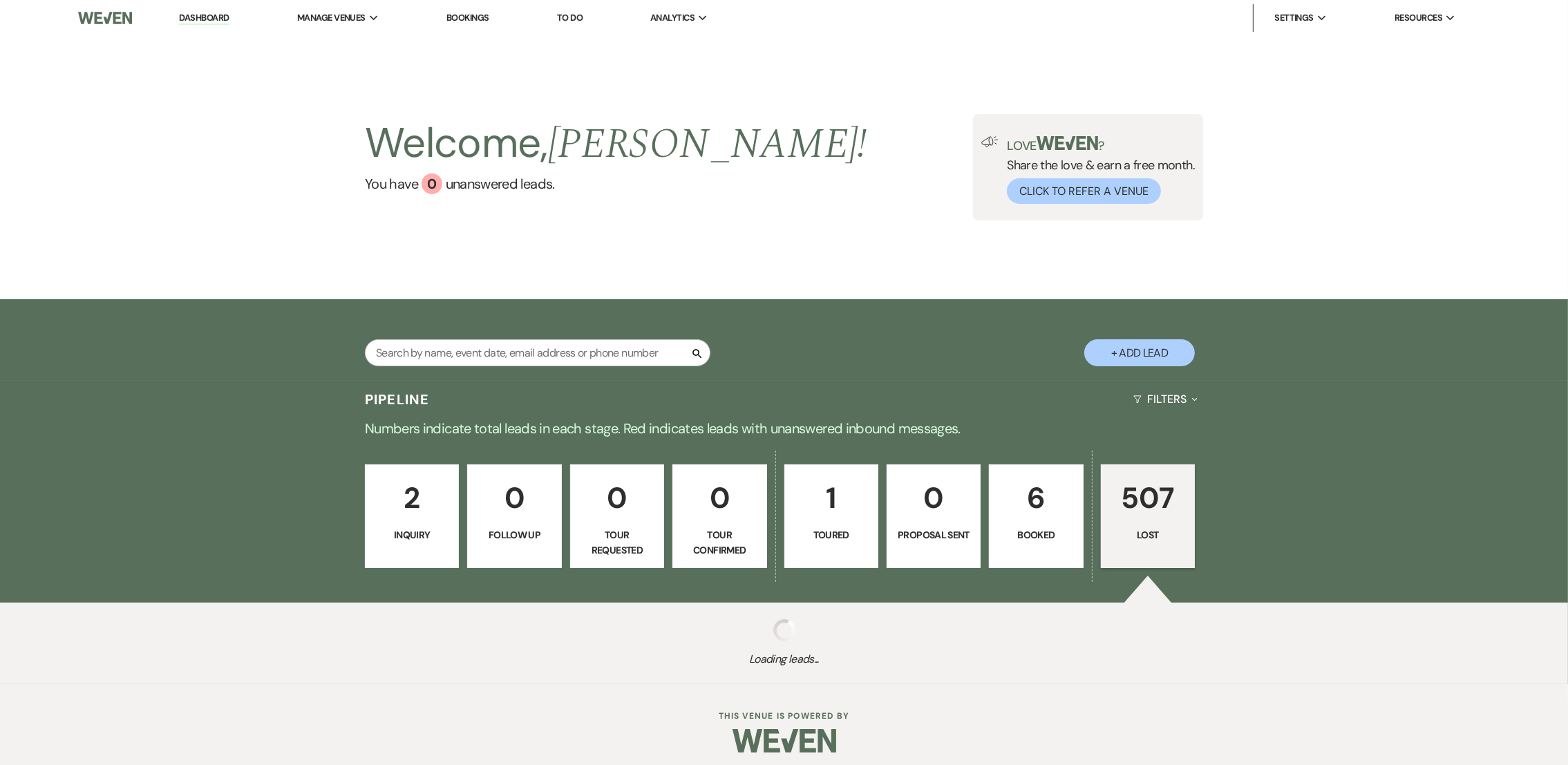
select select "5"
select select "8"
select select "5"
select select "8"
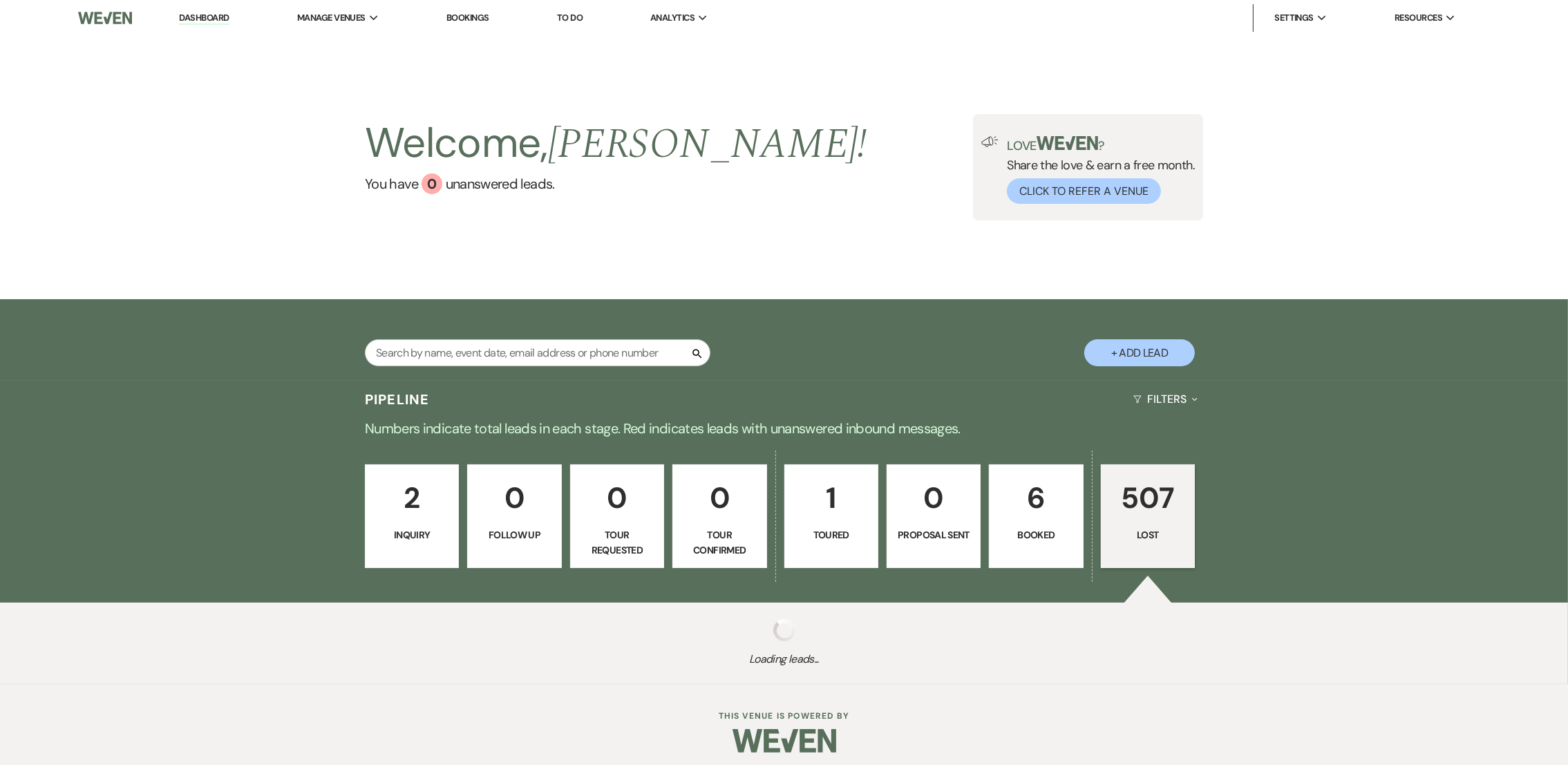
select select "8"
select select "5"
select select "8"
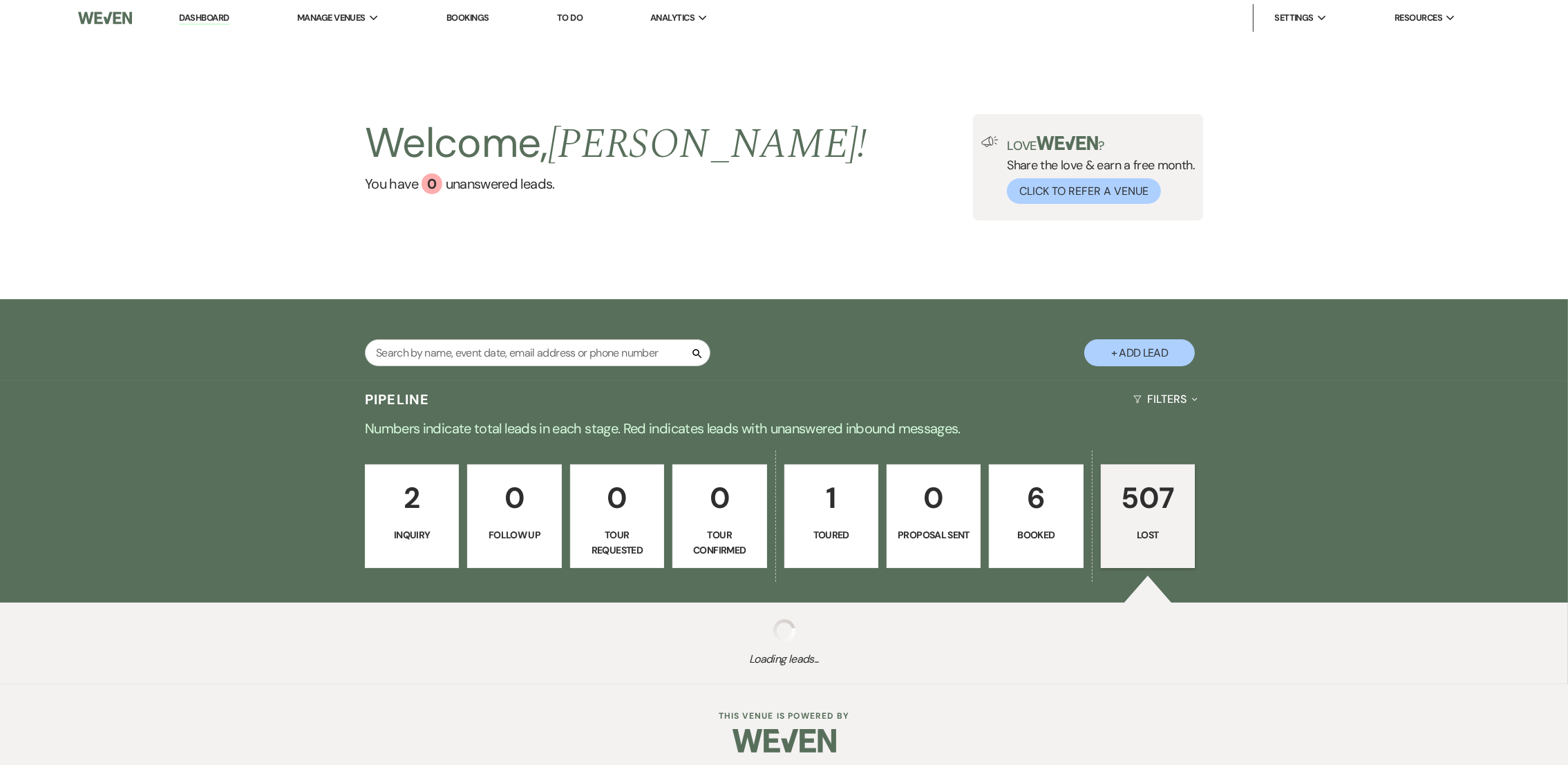
select select "8"
select select "5"
select select "8"
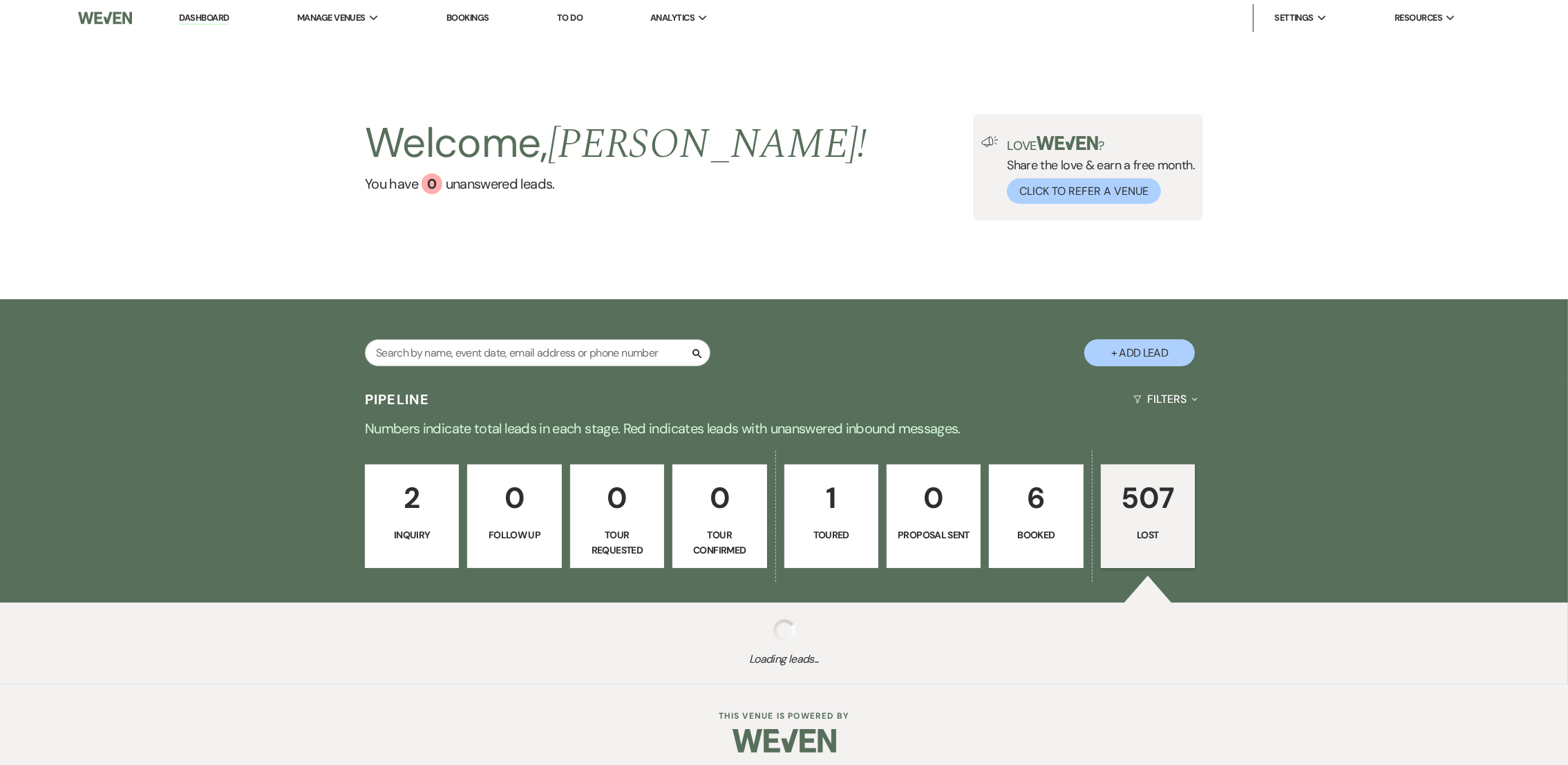
select select "8"
select select "5"
select select "8"
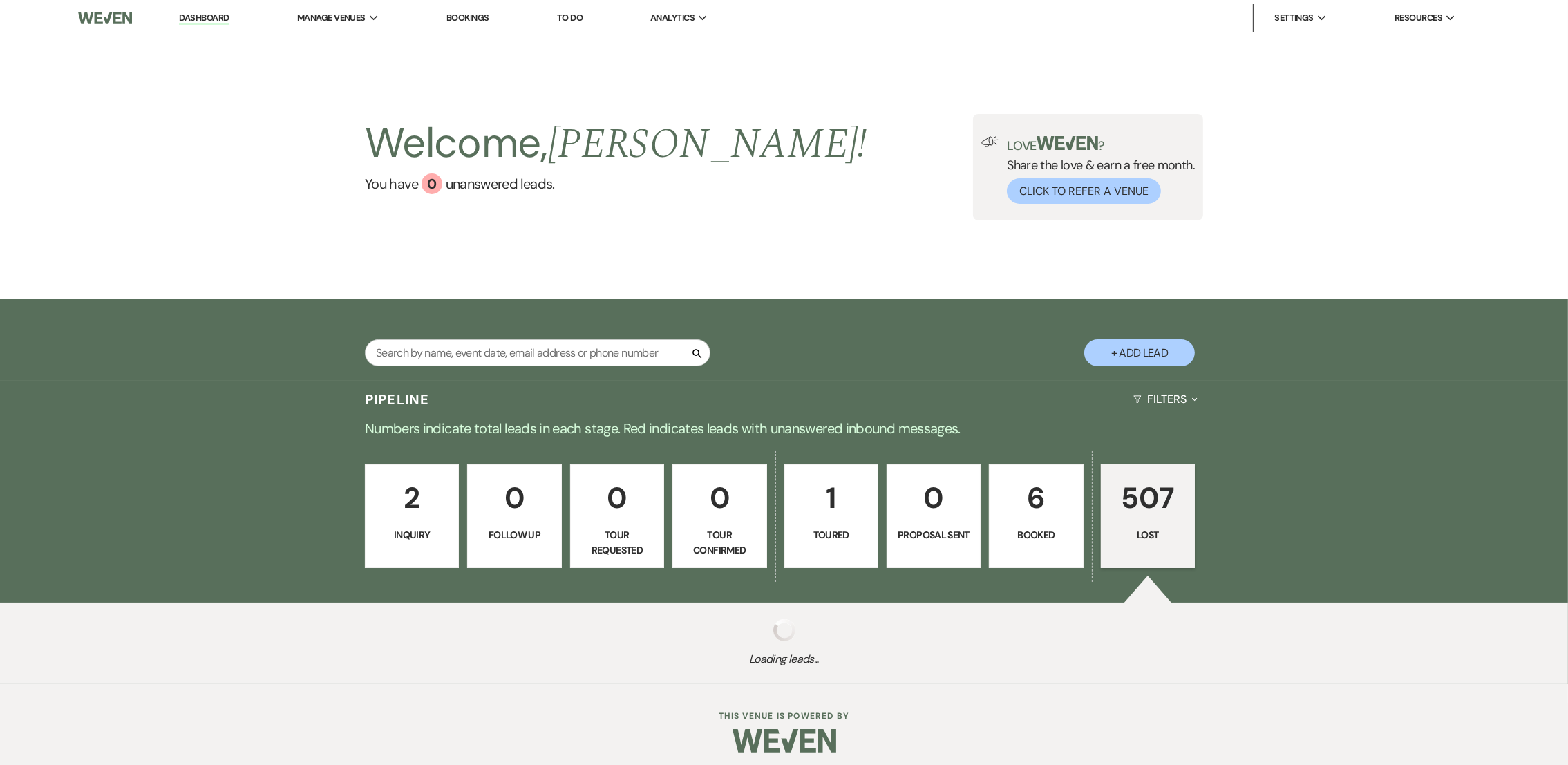
select select "8"
select select "5"
select select "8"
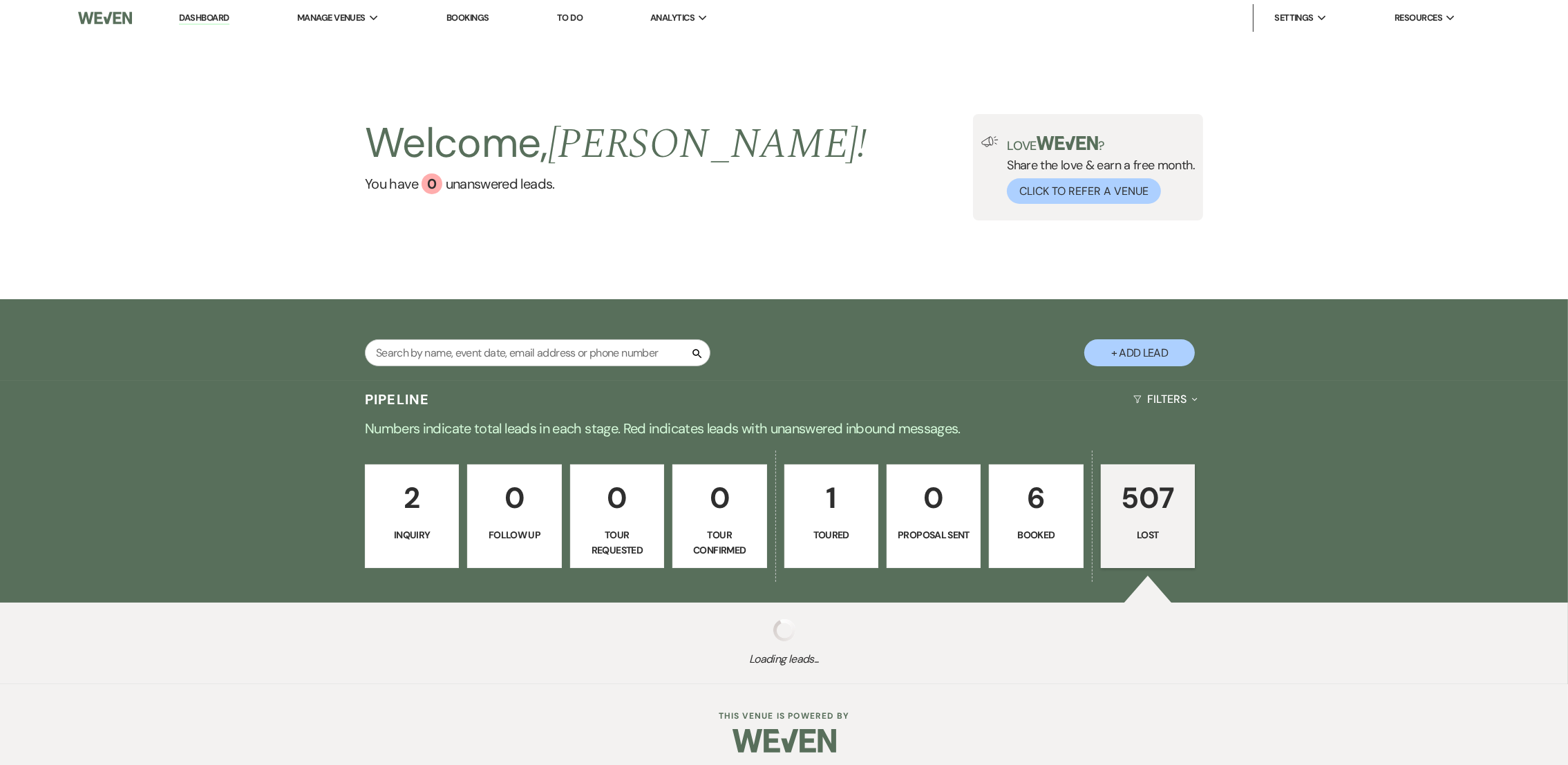
select select "8"
select select "5"
select select "8"
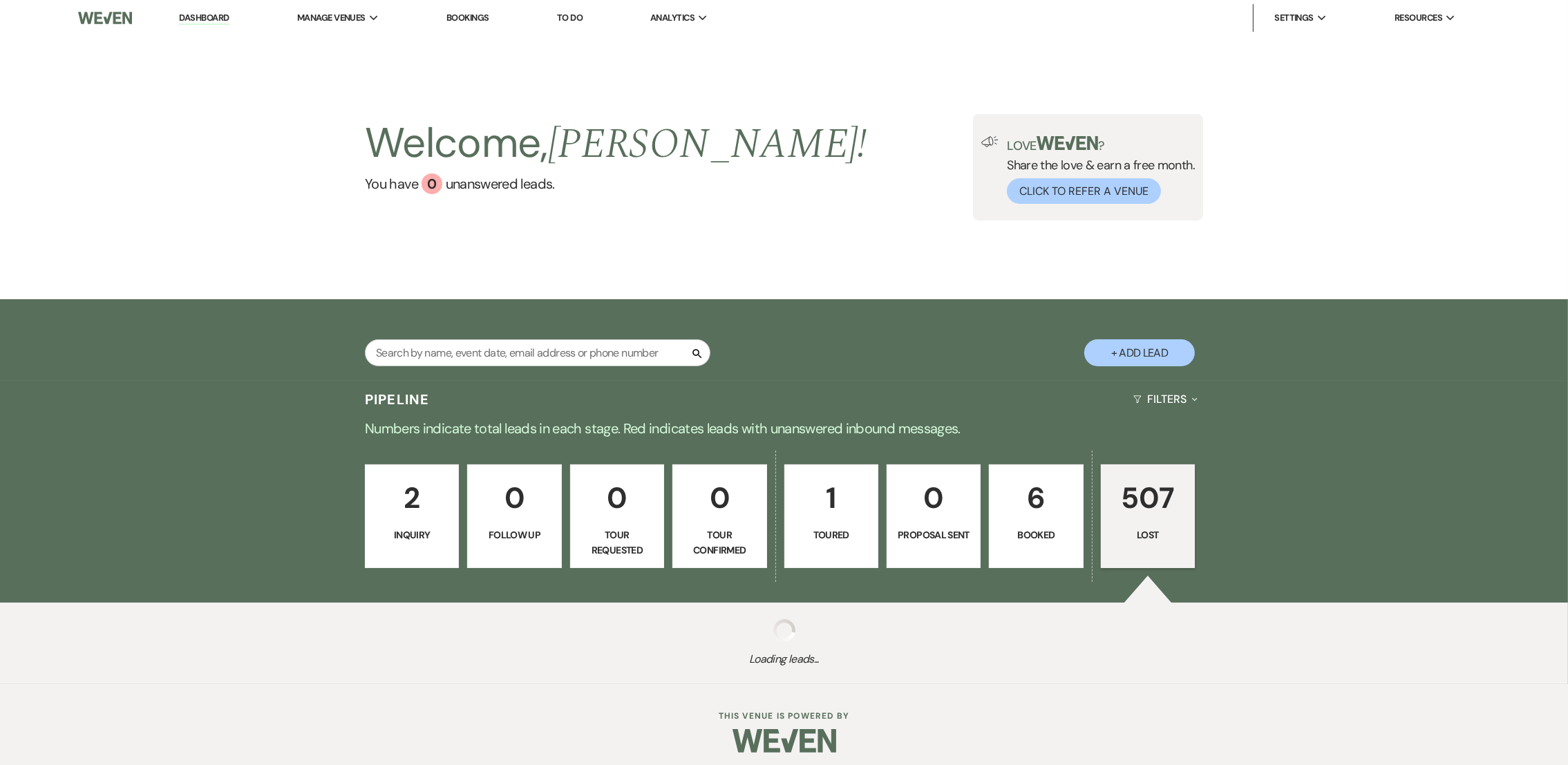
select select "8"
select select "5"
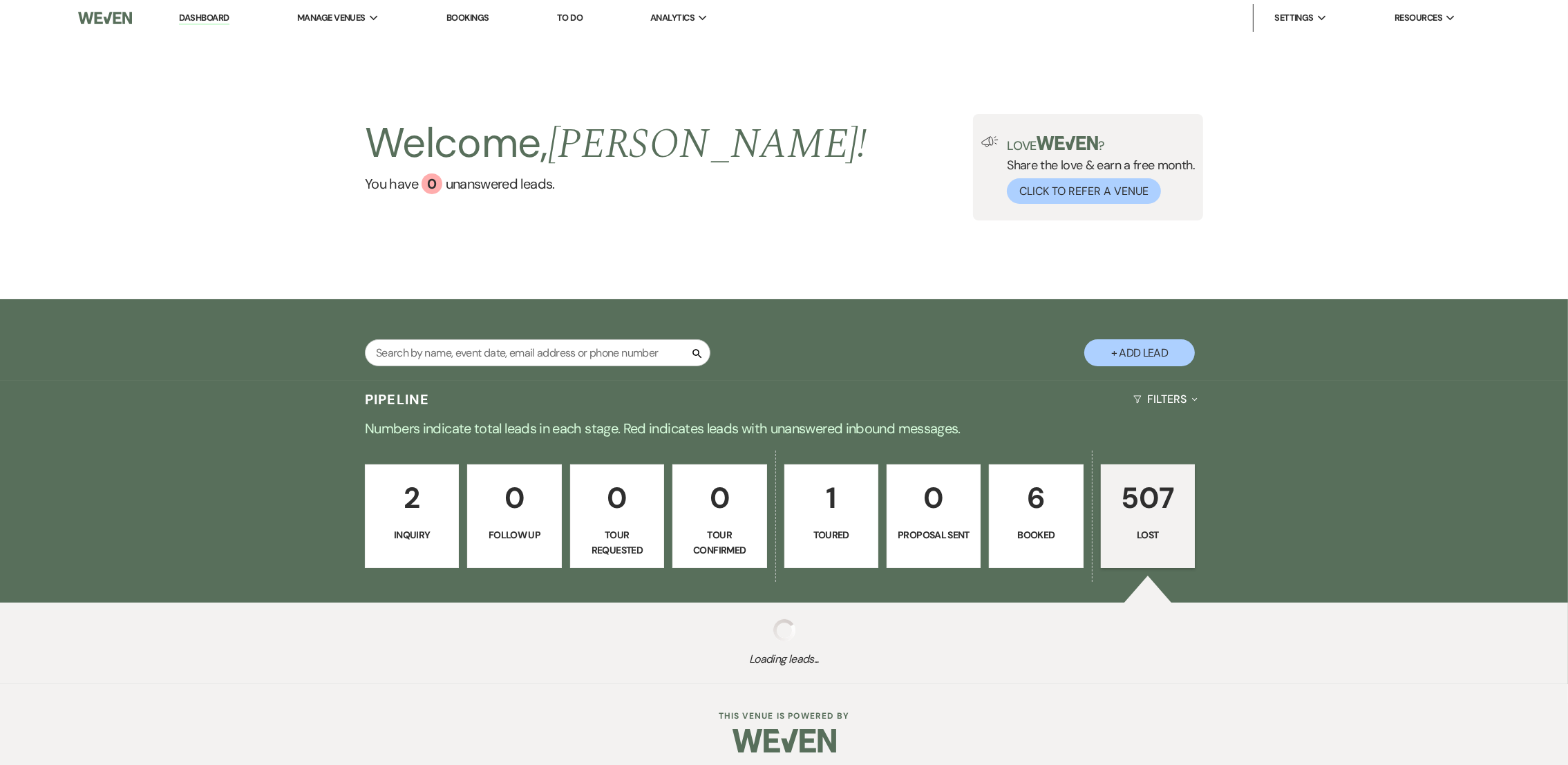
select select "8"
select select "5"
select select "8"
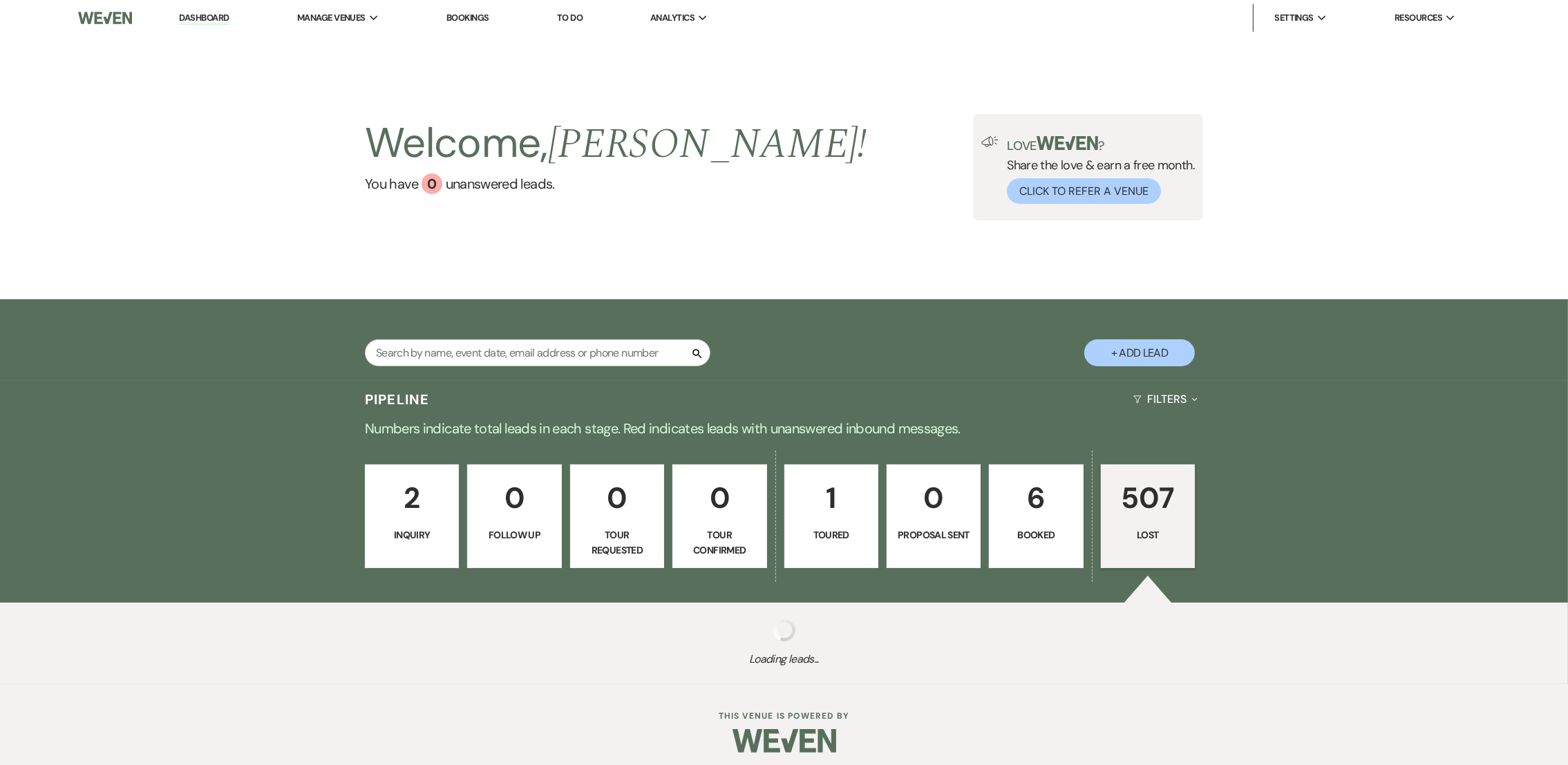
select select "8"
select select "5"
select select "8"
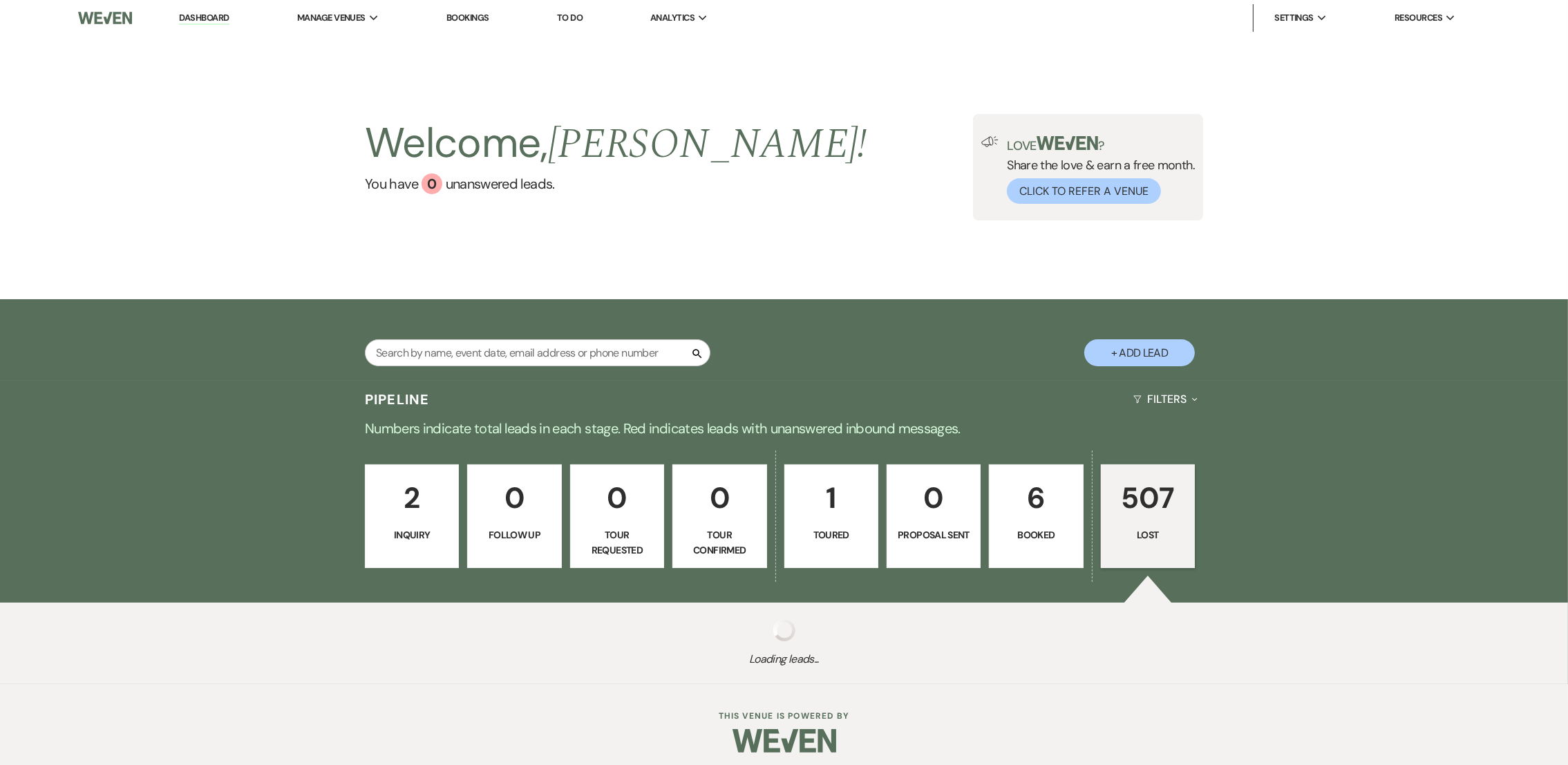
select select "8"
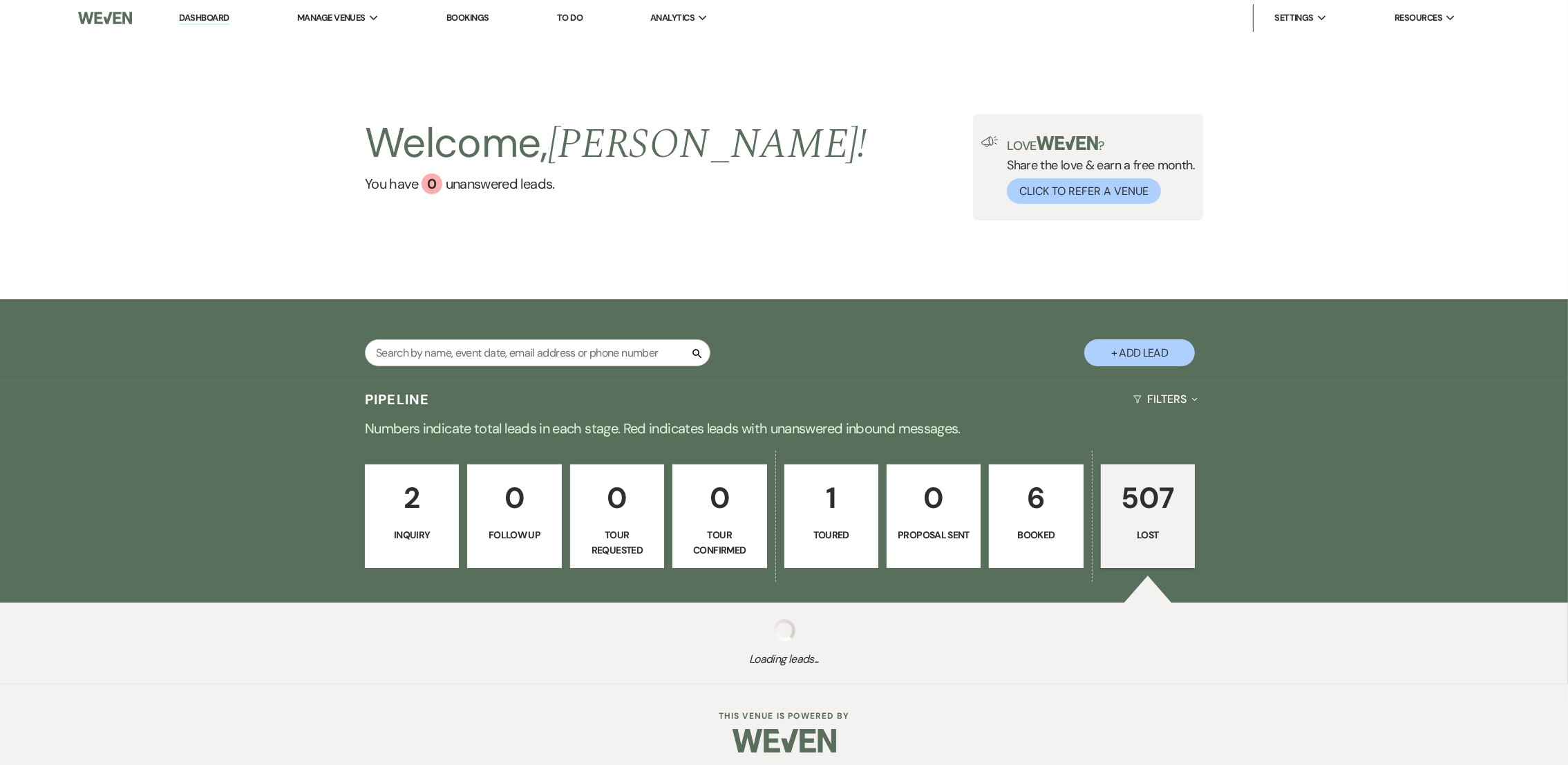
select select "5"
select select "8"
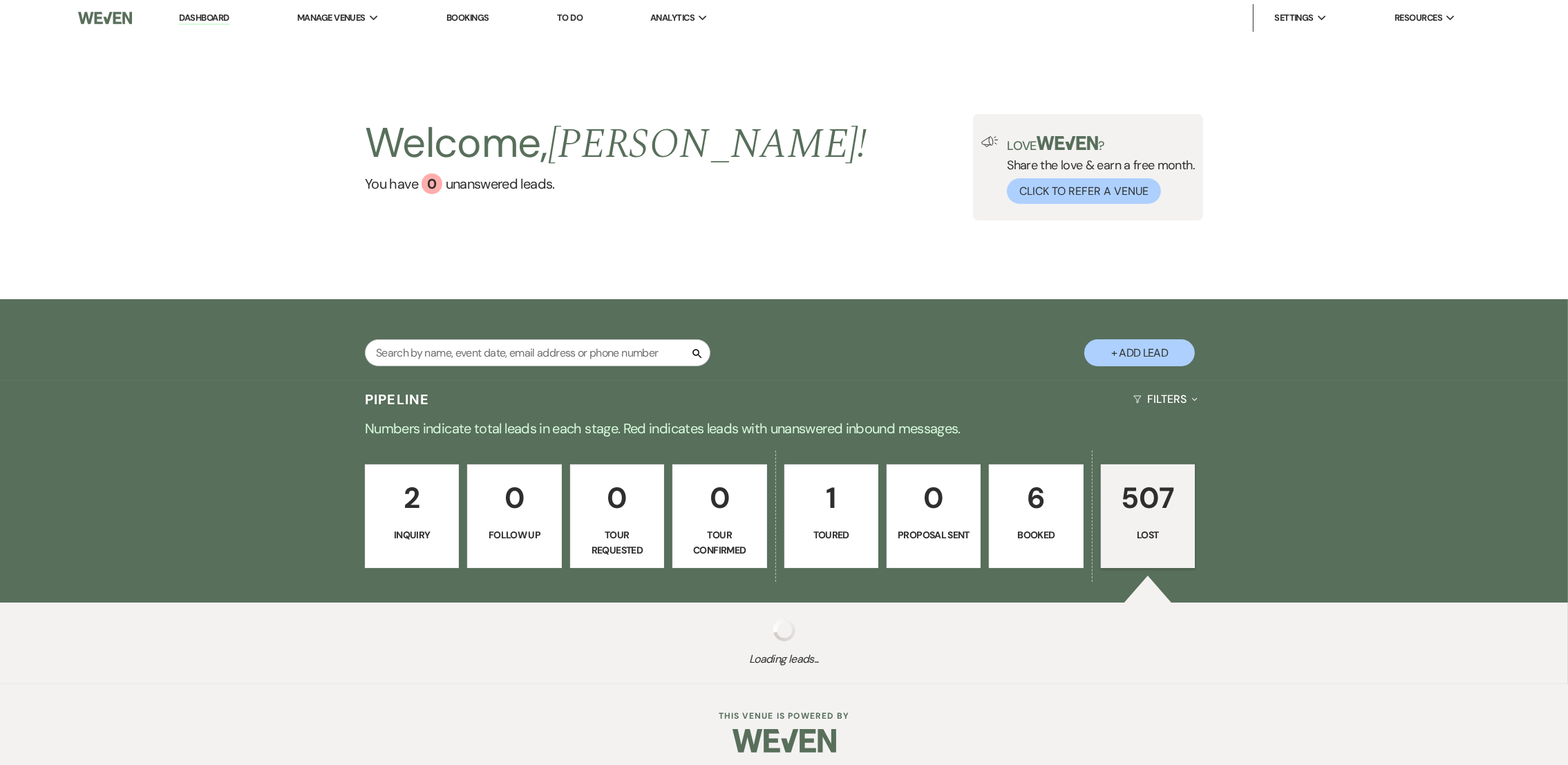
select select "8"
select select "6"
select select "8"
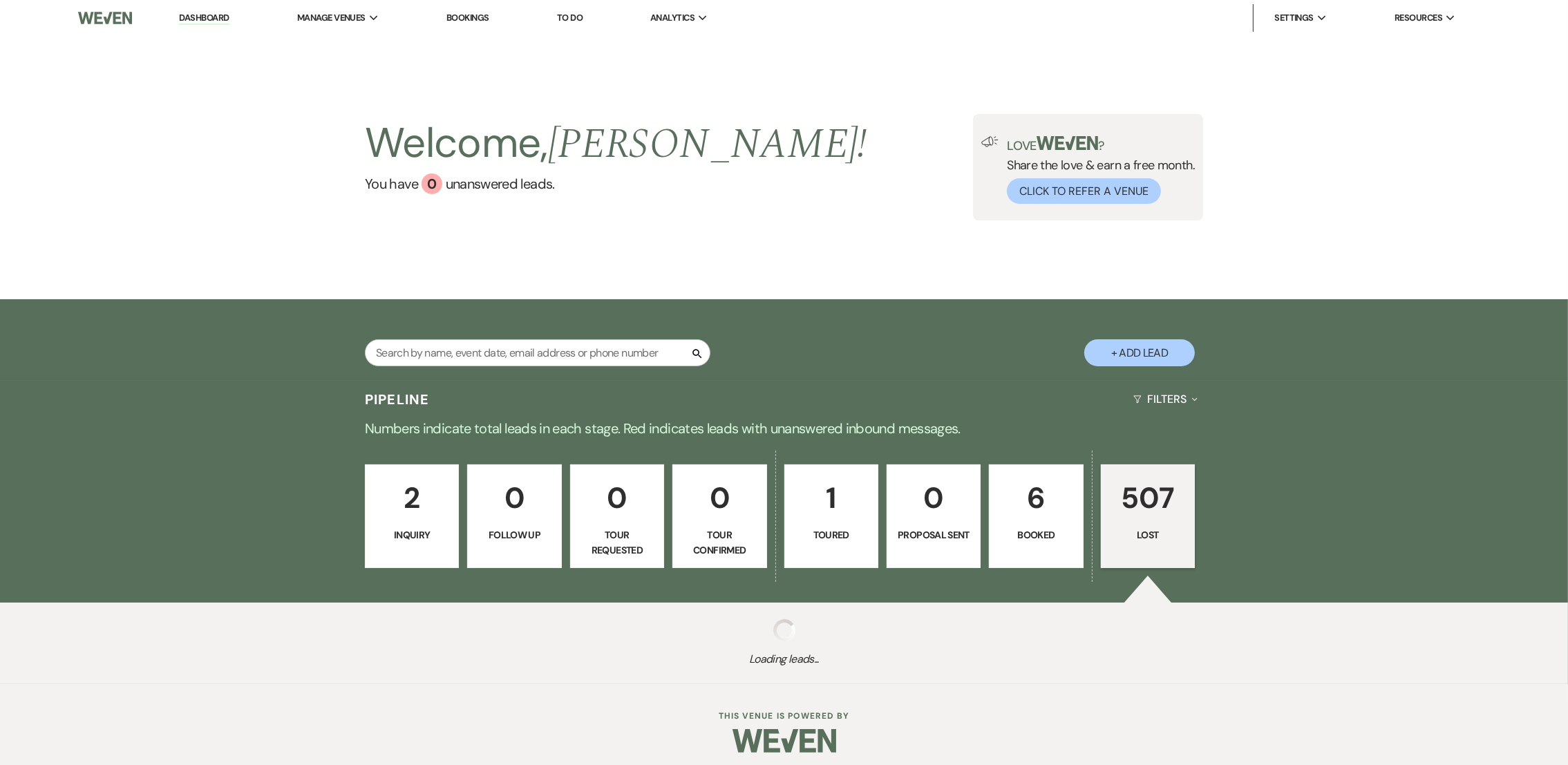
select select "8"
select select "5"
select select "8"
select select "5"
select select "8"
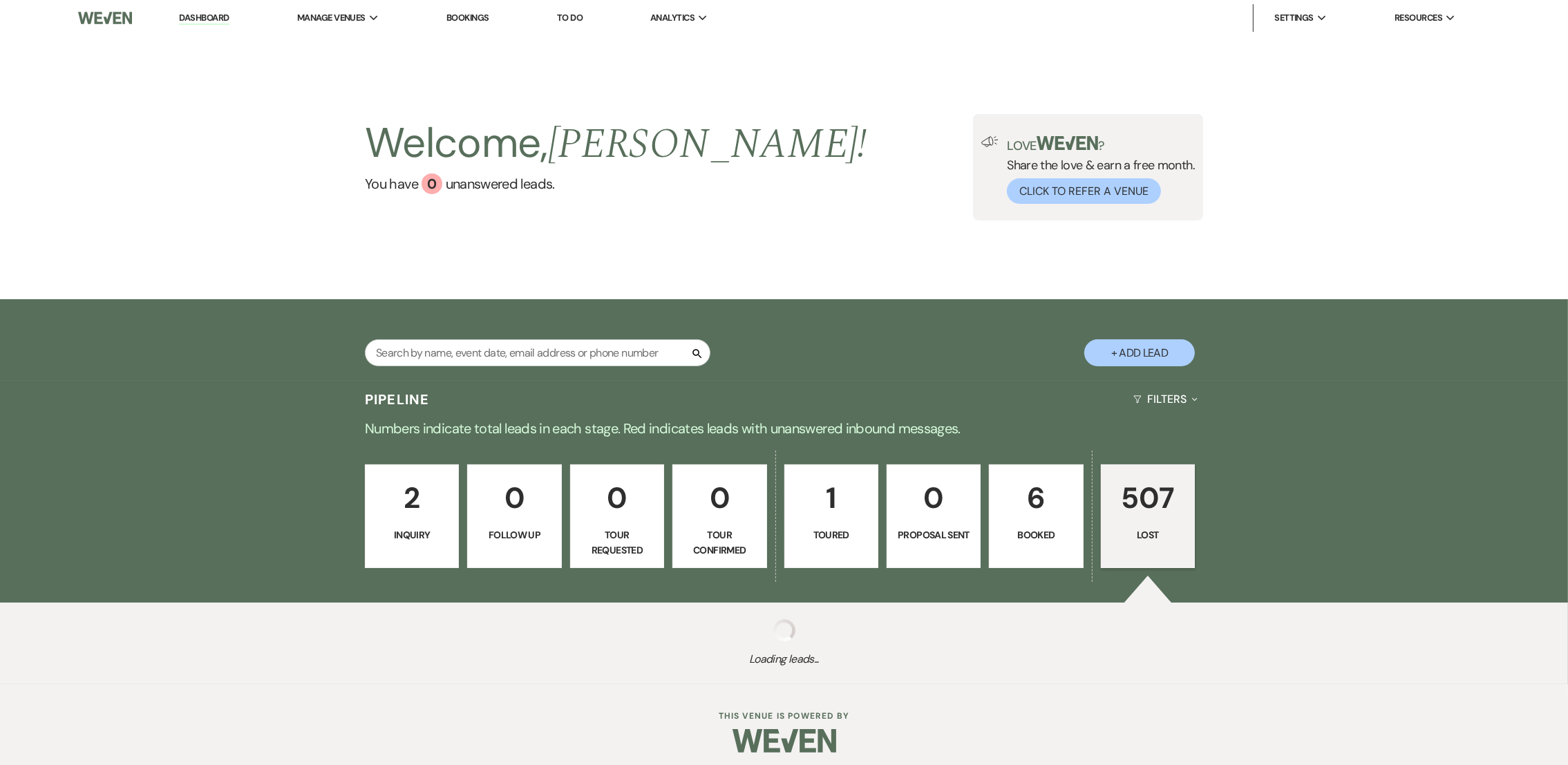
select select "5"
select select "8"
select select "5"
select select "8"
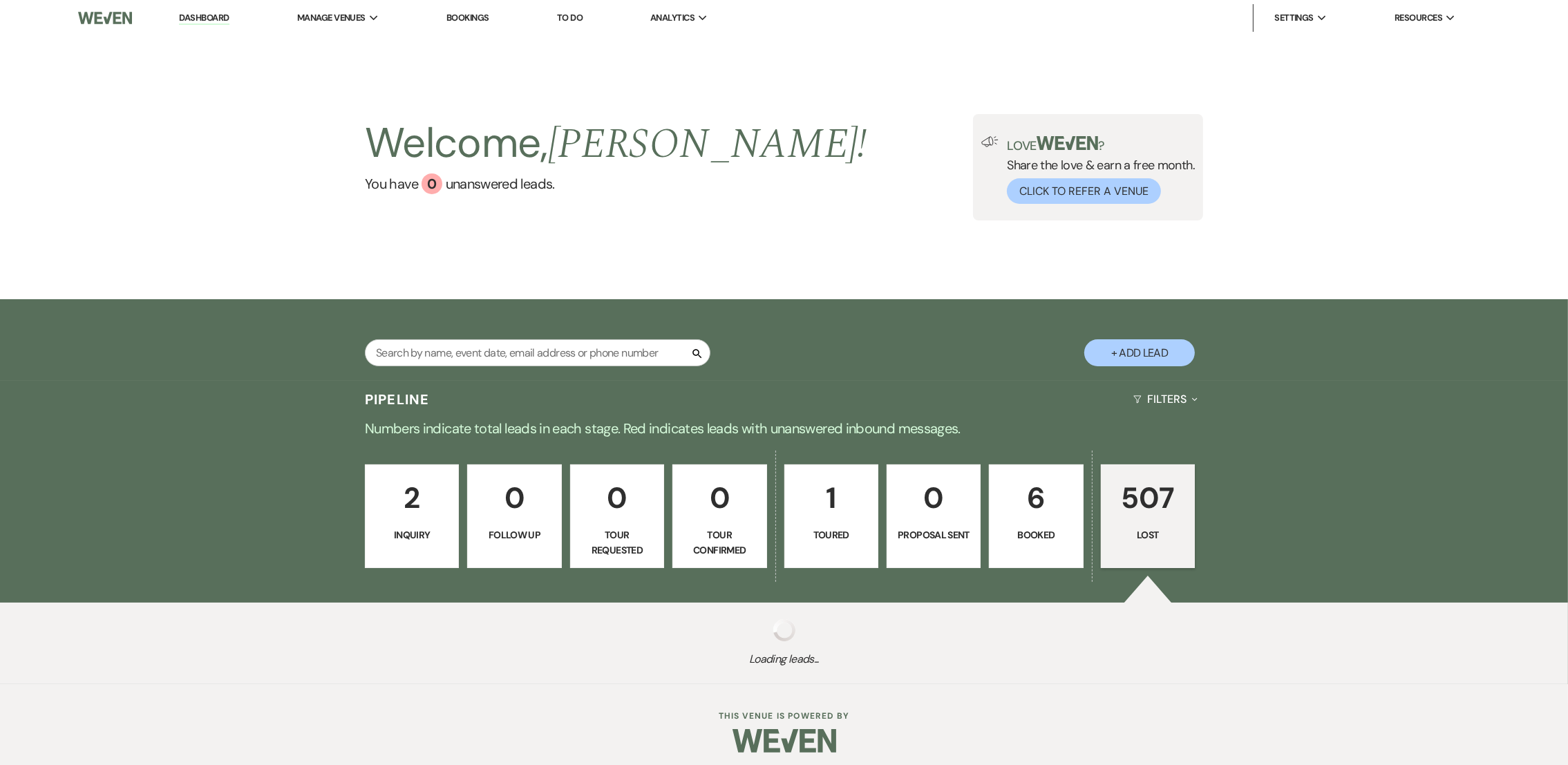
select select "8"
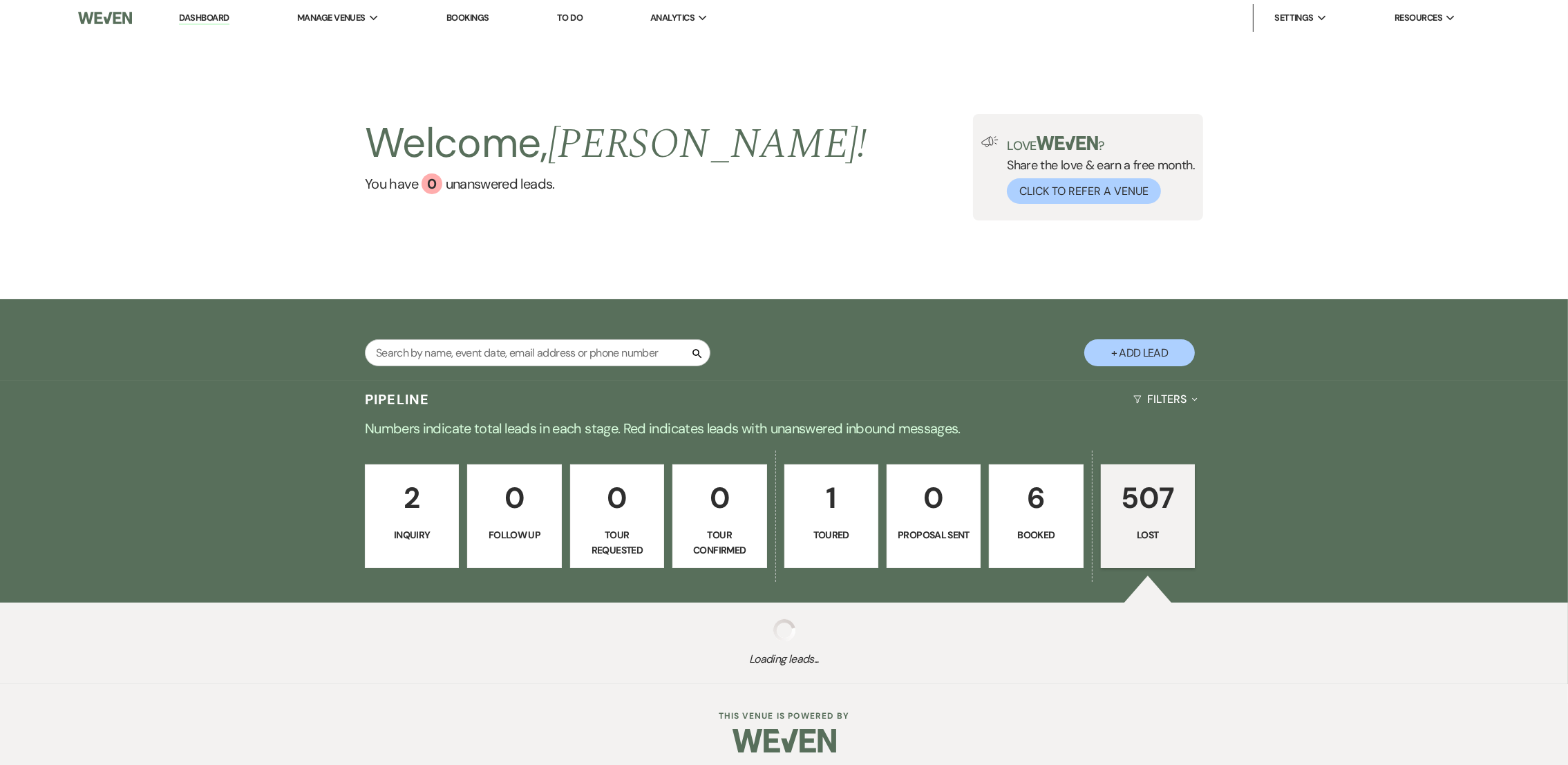
select select "8"
select select "5"
select select "8"
select select "5"
select select "8"
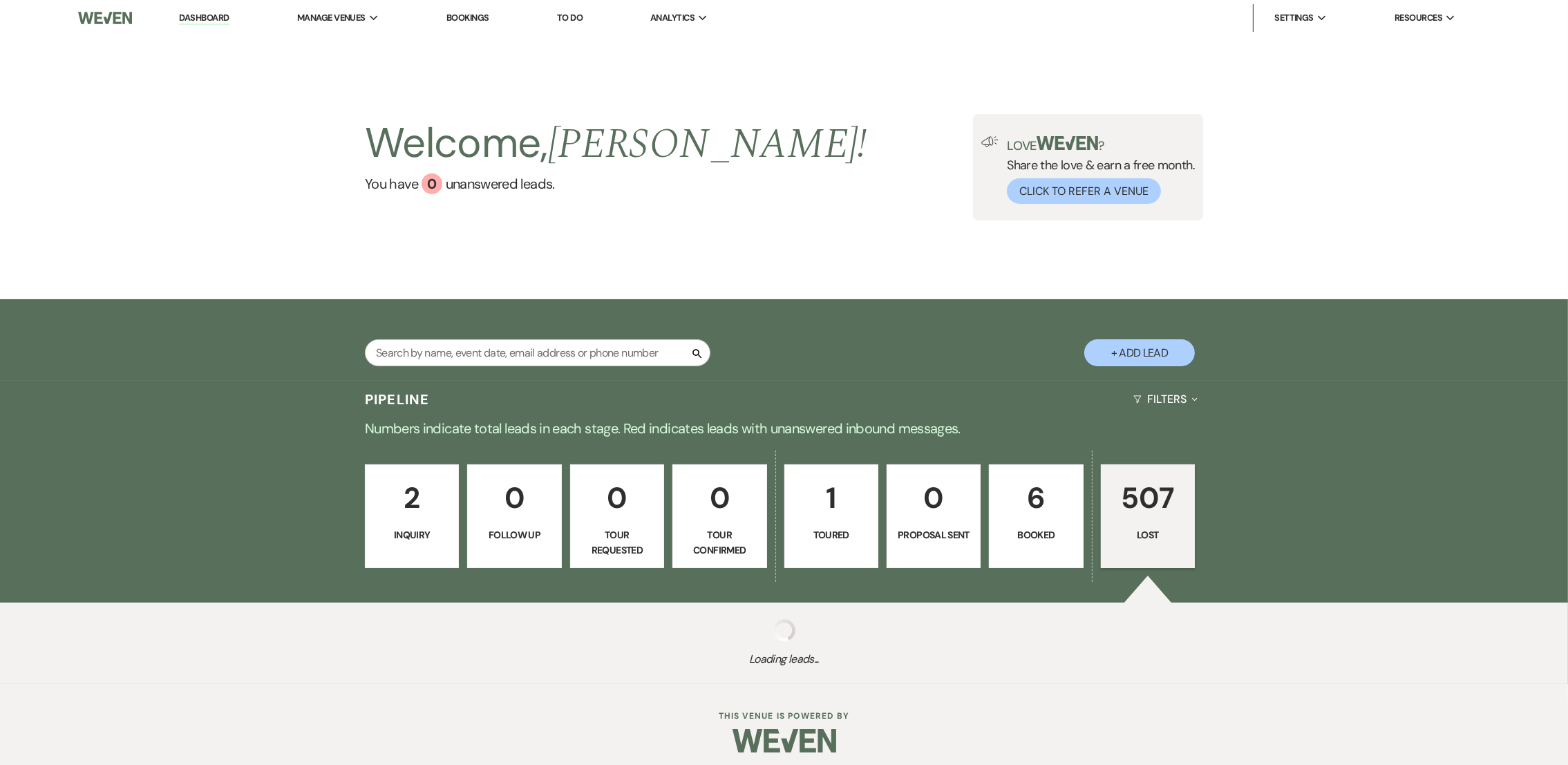
select select "8"
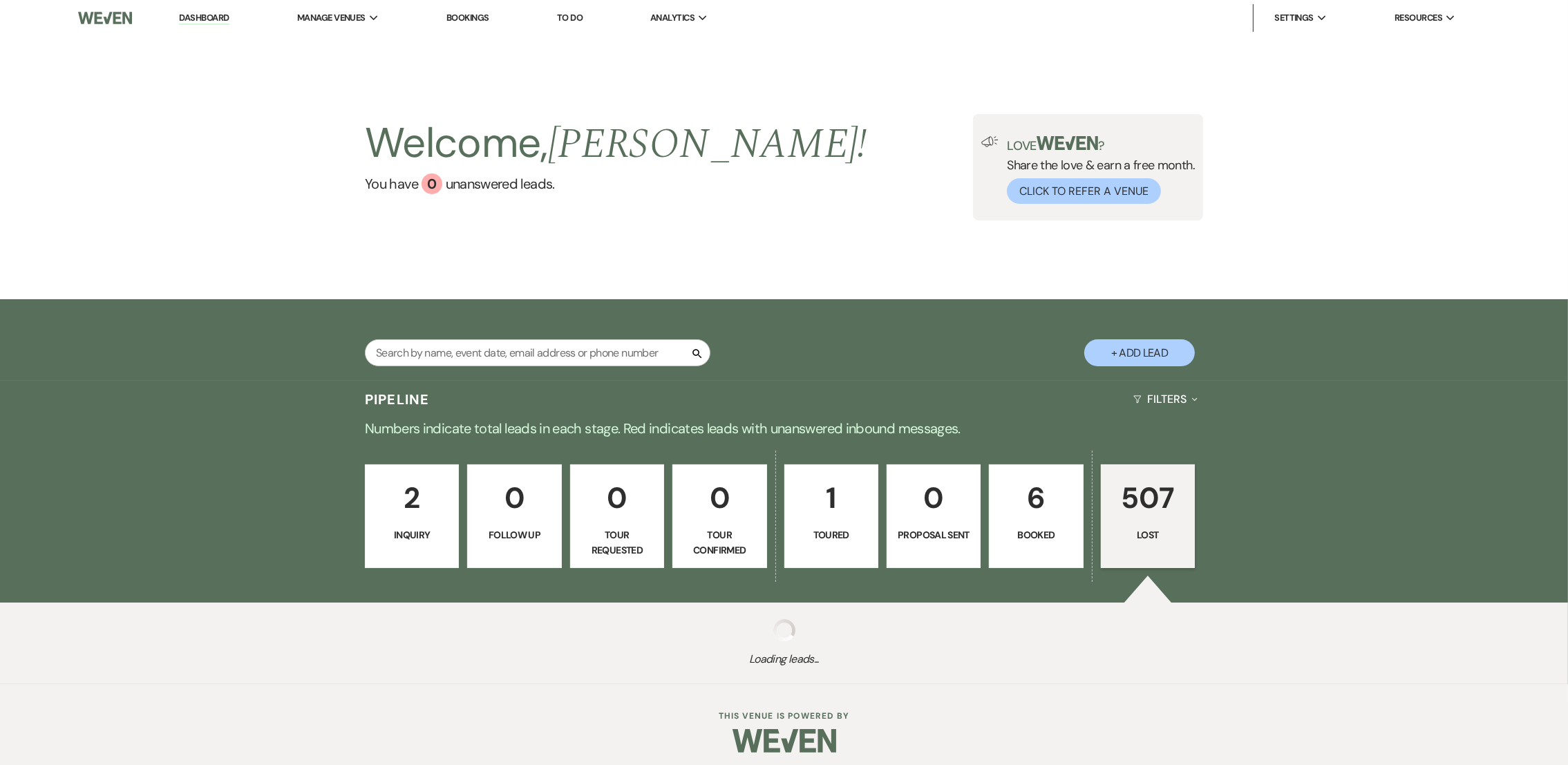
select select "8"
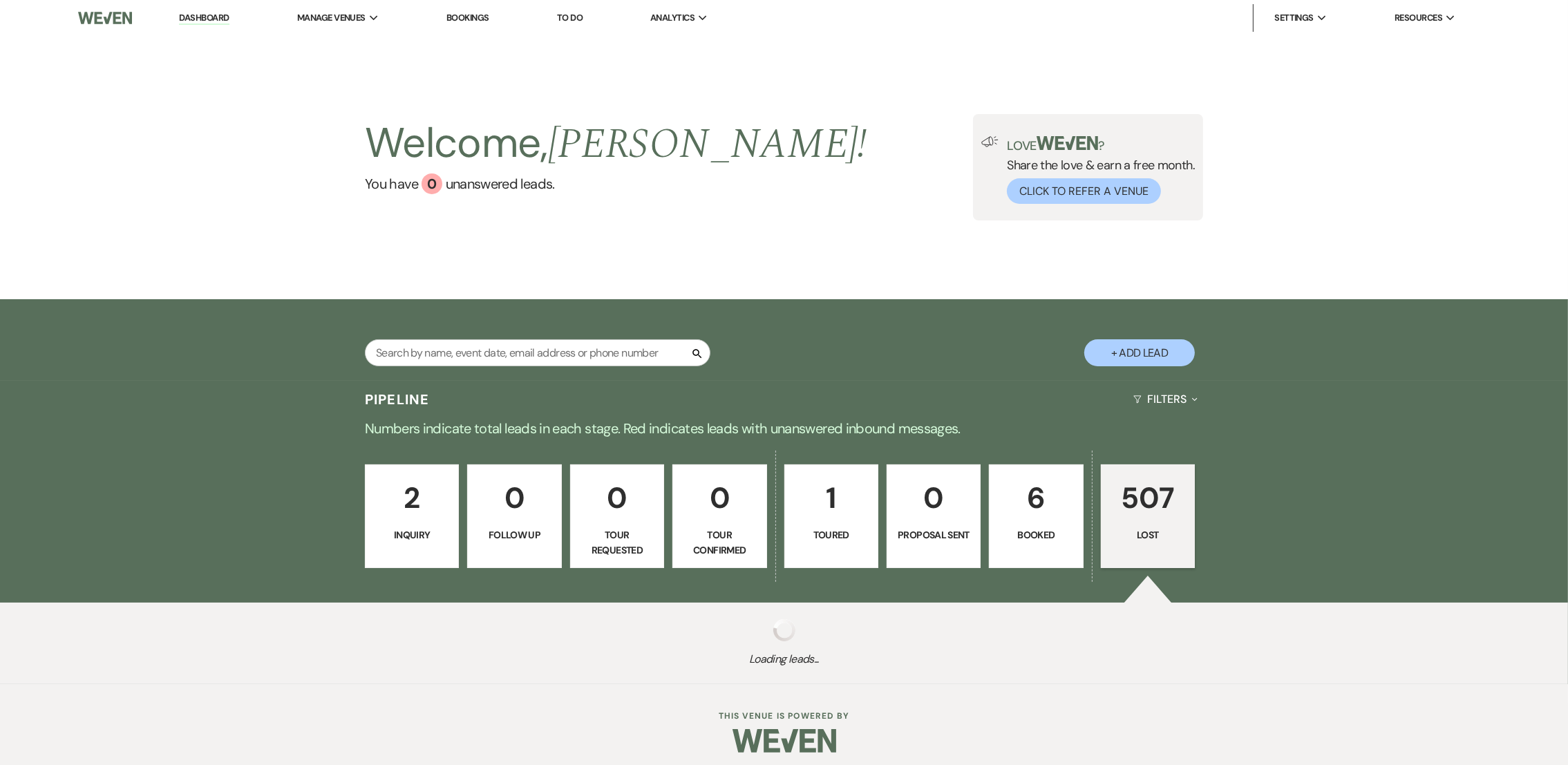
select select "8"
select select "5"
select select "8"
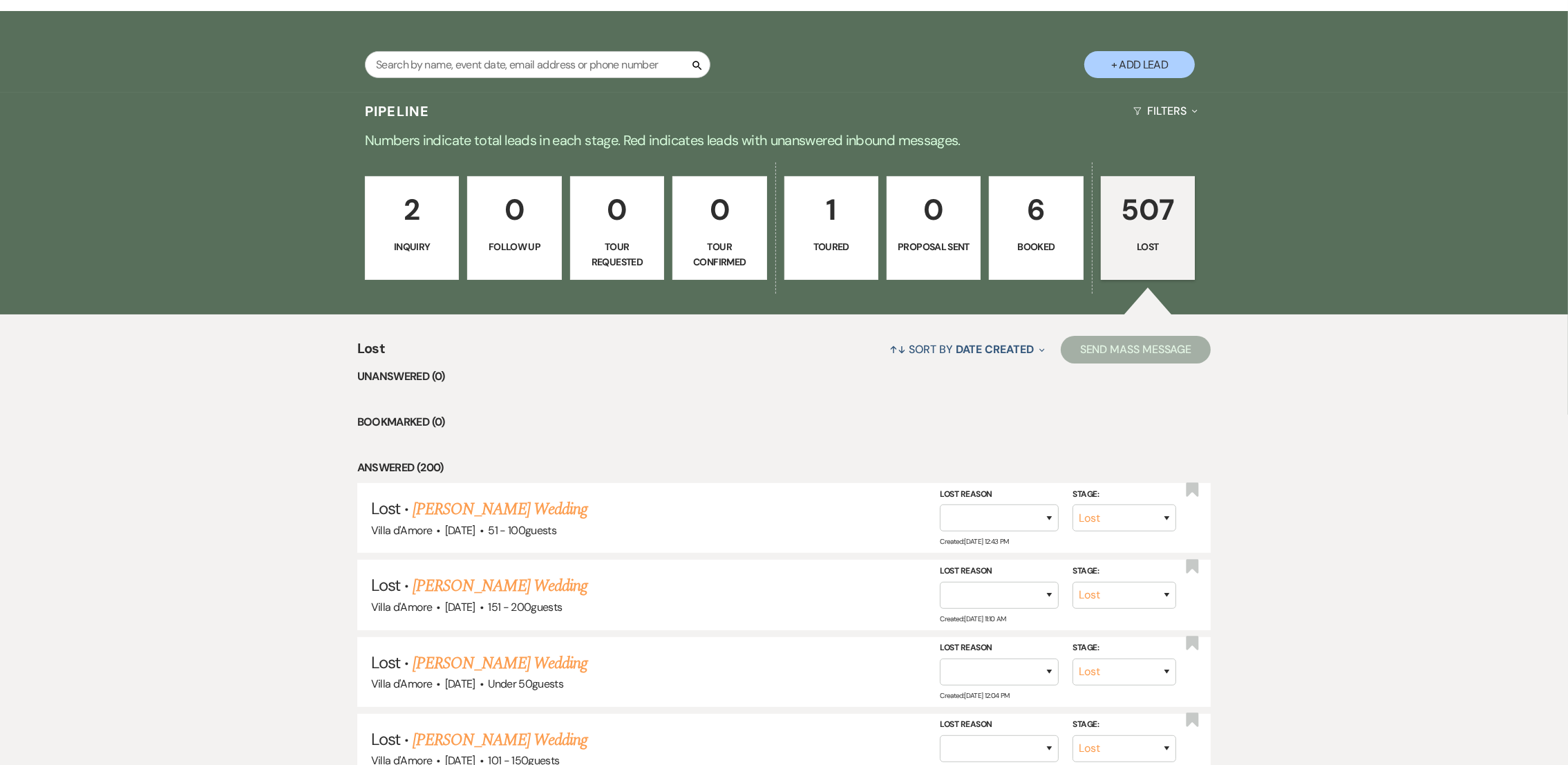
scroll to position [437, 0]
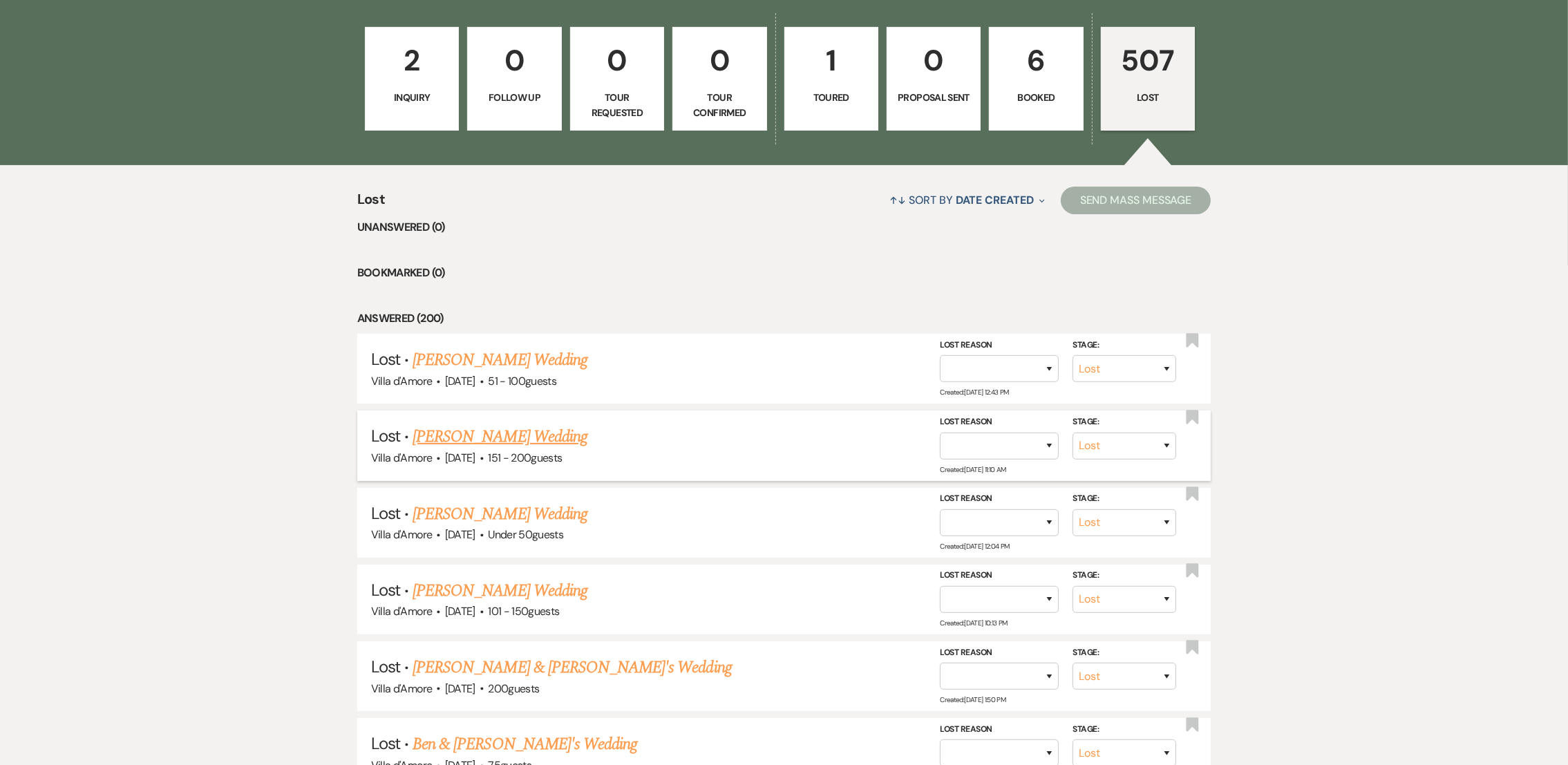
click at [557, 428] on link "[PERSON_NAME] Wedding" at bounding box center [500, 437] width 175 height 25
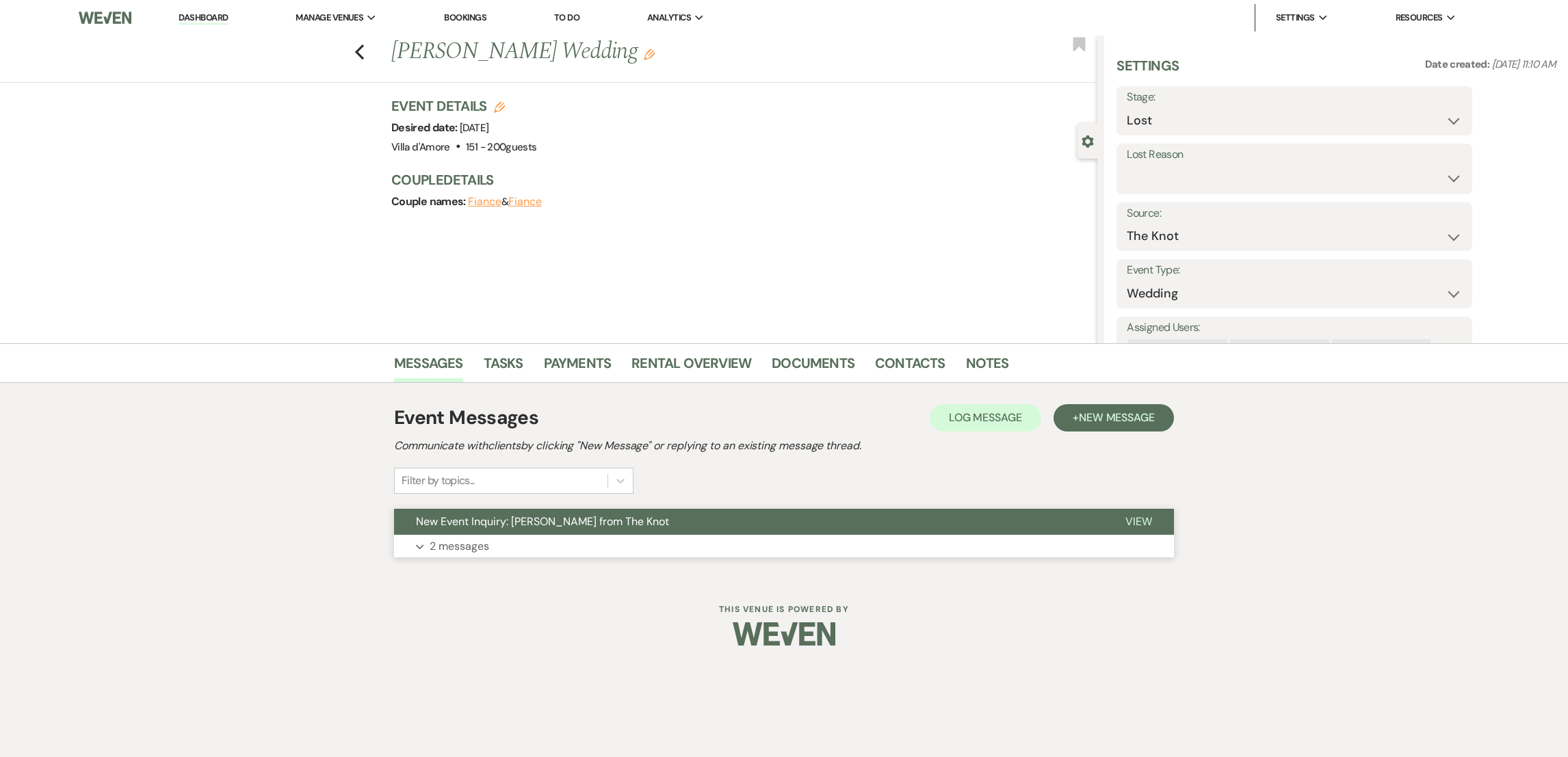
click at [471, 551] on p "2 messages" at bounding box center [459, 546] width 59 height 18
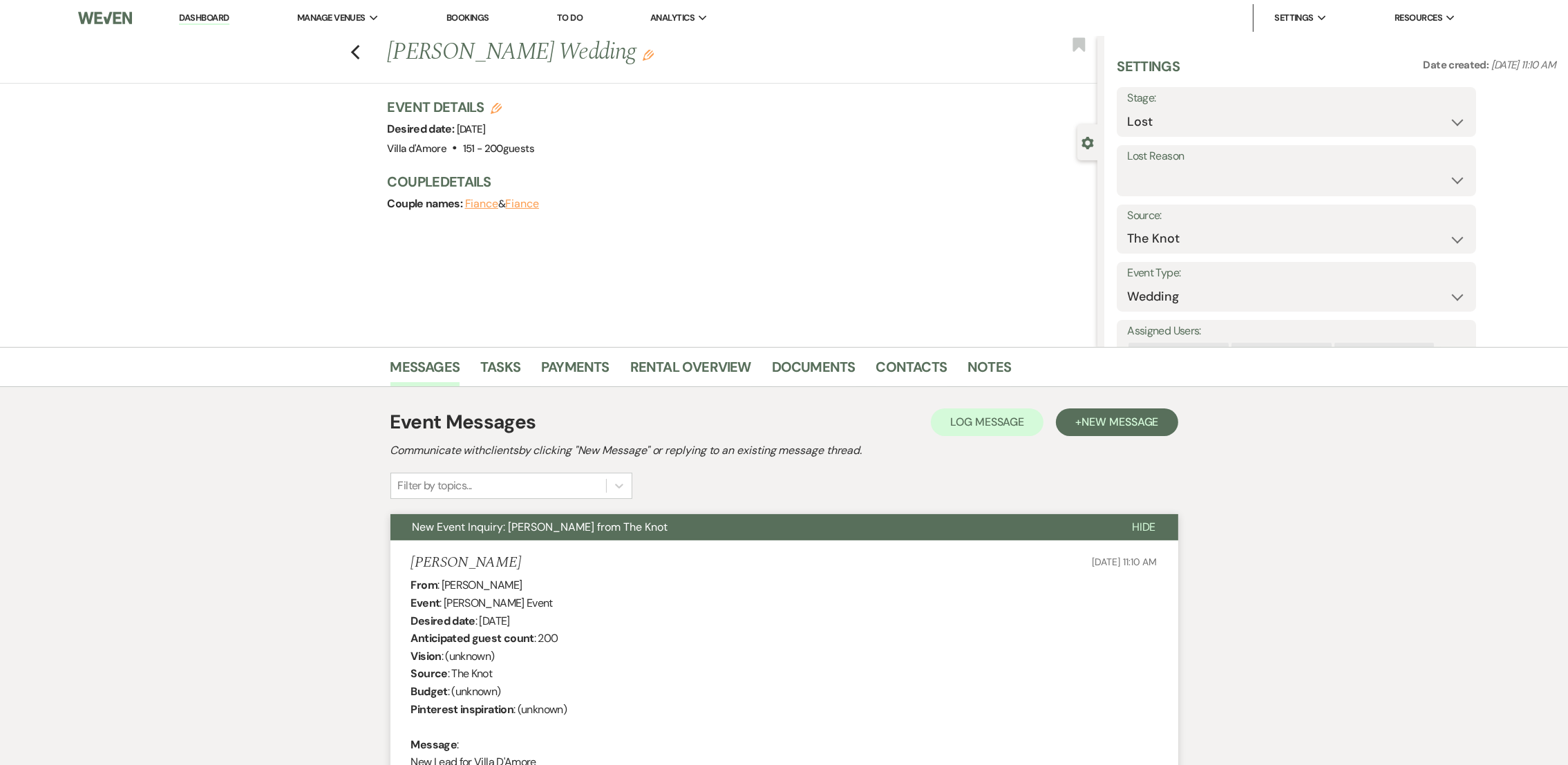
click at [369, 48] on div "Previous Sabrina Salice's Wedding Edit Bookmark" at bounding box center [545, 60] width 1104 height 48
click at [369, 52] on div "Previous Sabrina Salice's Wedding Edit Bookmark" at bounding box center [545, 60] width 1104 height 48
click at [360, 49] on icon "Previous" at bounding box center [355, 52] width 10 height 16
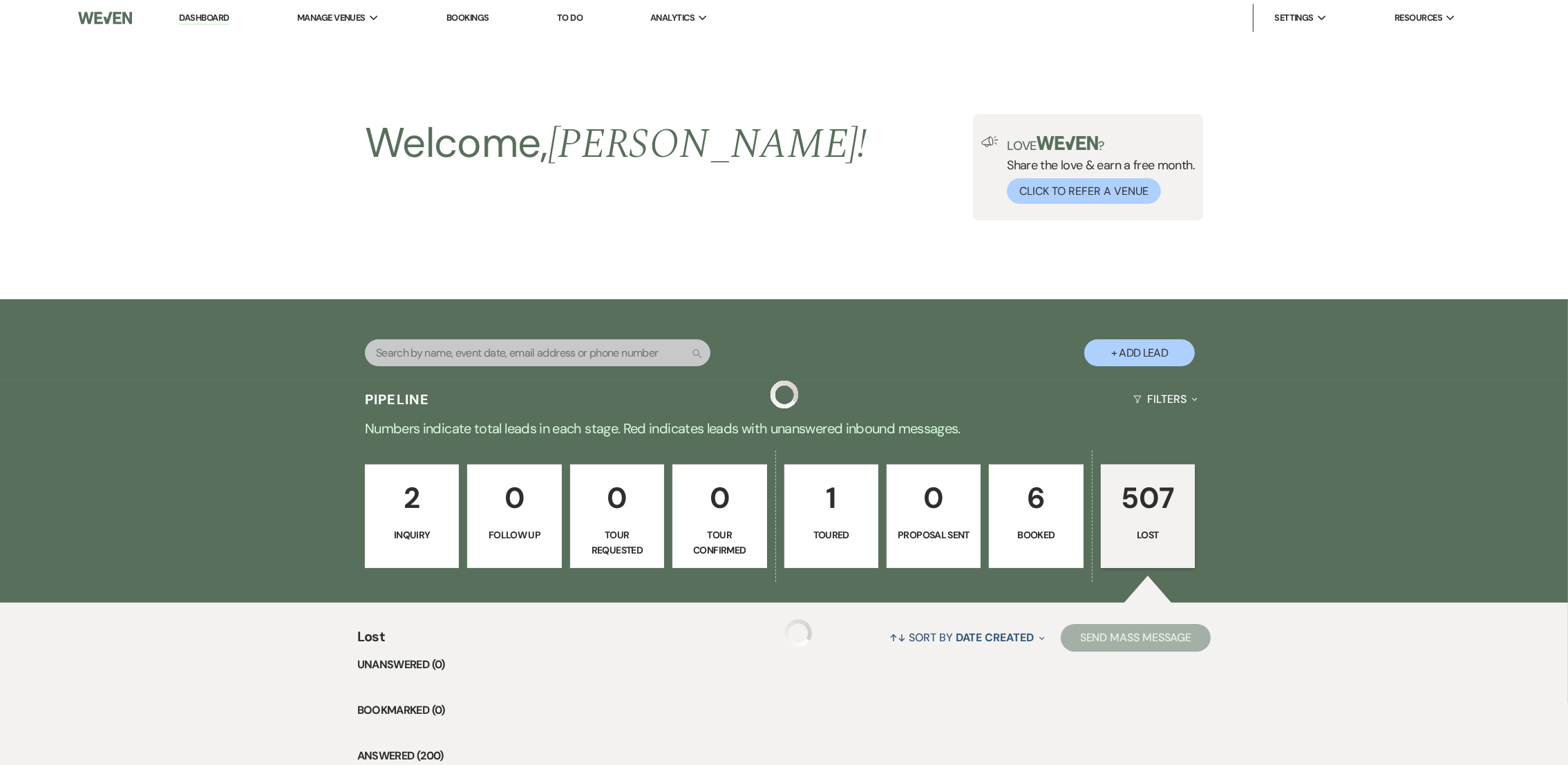
scroll to position [437, 0]
